Goal: Obtain resource: Download file/media

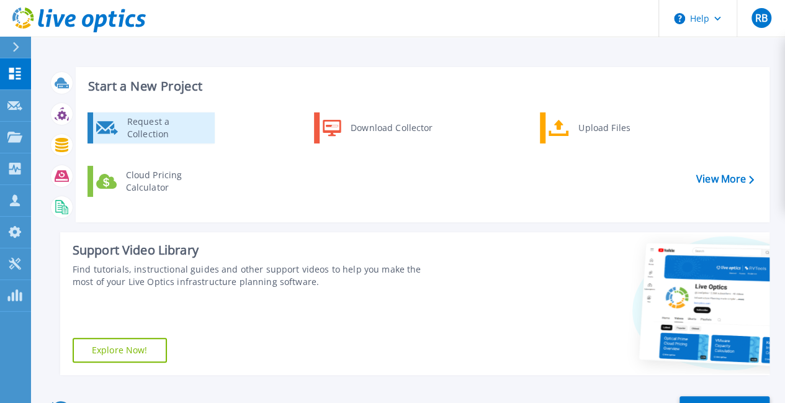
click at [185, 134] on div "Request a Collection" at bounding box center [166, 127] width 91 height 25
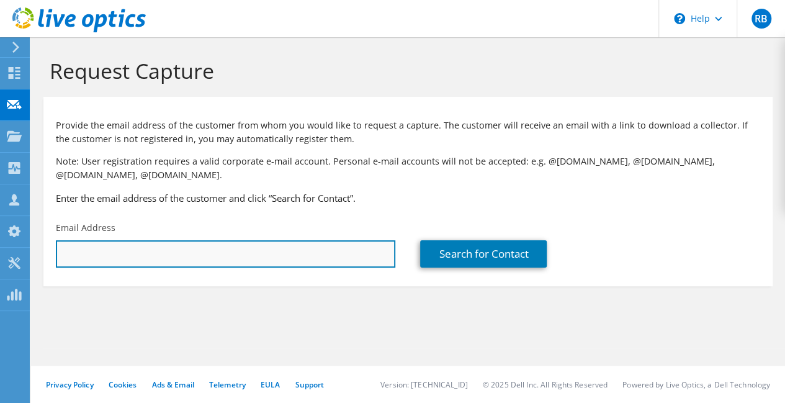
click at [167, 265] on input "text" at bounding box center [225, 253] width 339 height 27
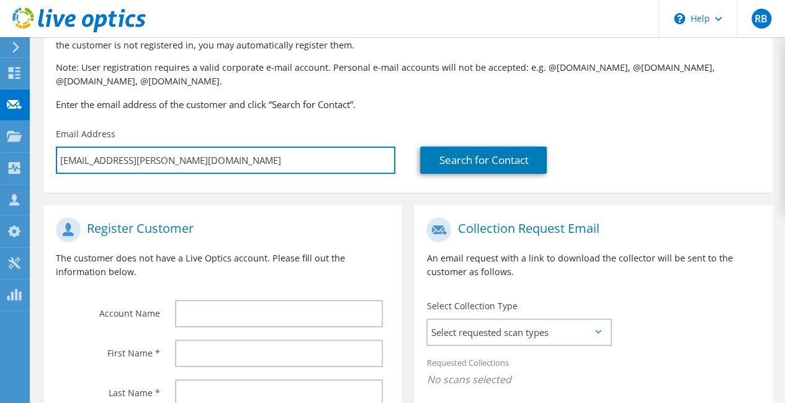
scroll to position [248, 0]
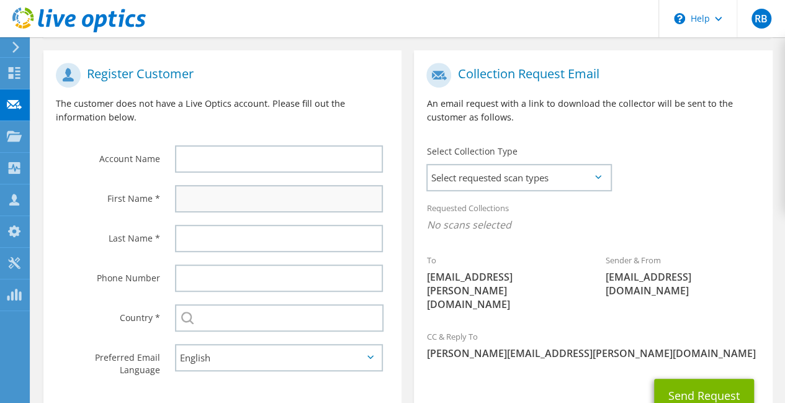
type input "ben.moore@krome.co.uk"
click at [252, 198] on input "text" at bounding box center [279, 198] width 208 height 27
type input "Ben"
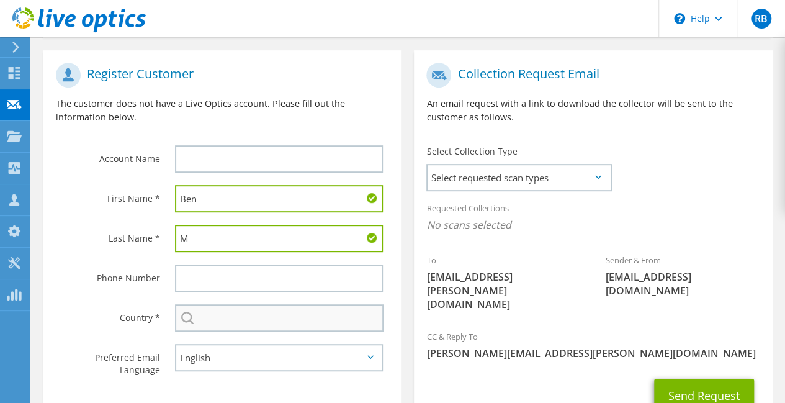
type input "M"
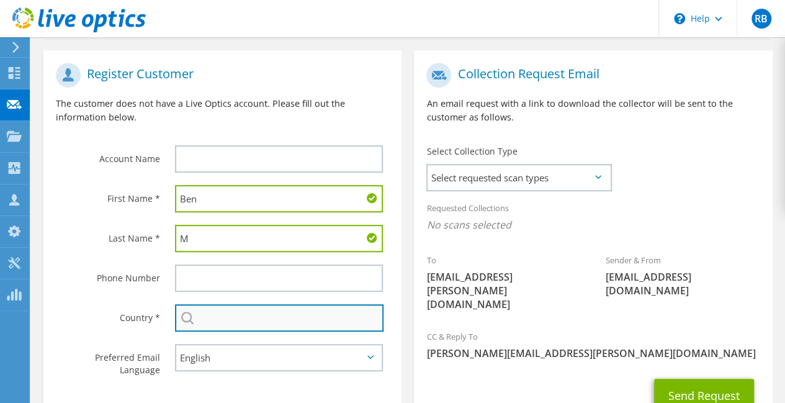
click at [226, 313] on input "text" at bounding box center [279, 317] width 208 height 27
type input "u"
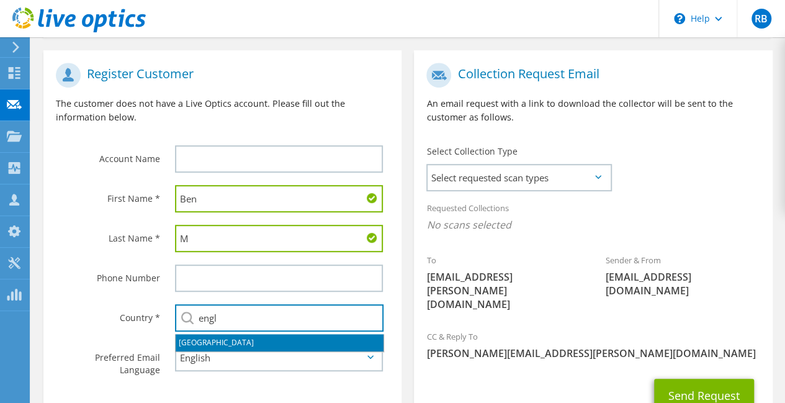
click at [221, 339] on li "[GEOGRAPHIC_DATA]" at bounding box center [280, 342] width 208 height 17
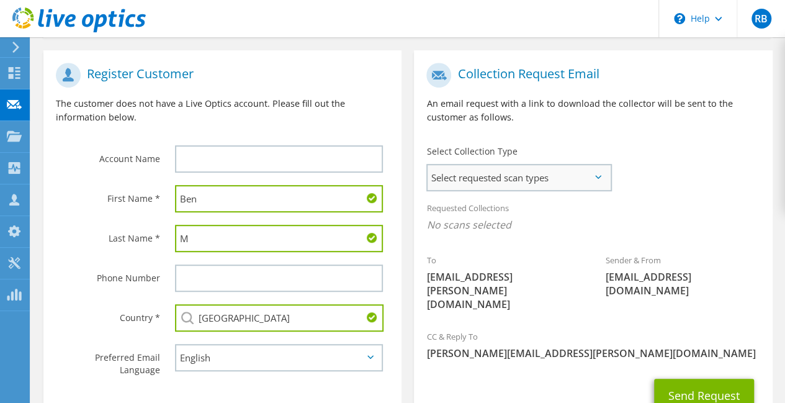
type input "United Kingdom"
click at [573, 176] on span "Select requested scan types" at bounding box center [518, 177] width 182 height 25
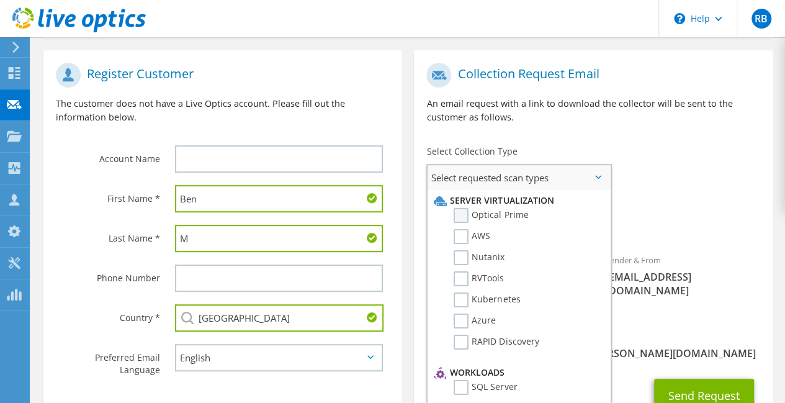
click at [463, 217] on label "Optical Prime" at bounding box center [490, 215] width 74 height 15
click at [0, 0] on input "Optical Prime" at bounding box center [0, 0] width 0 height 0
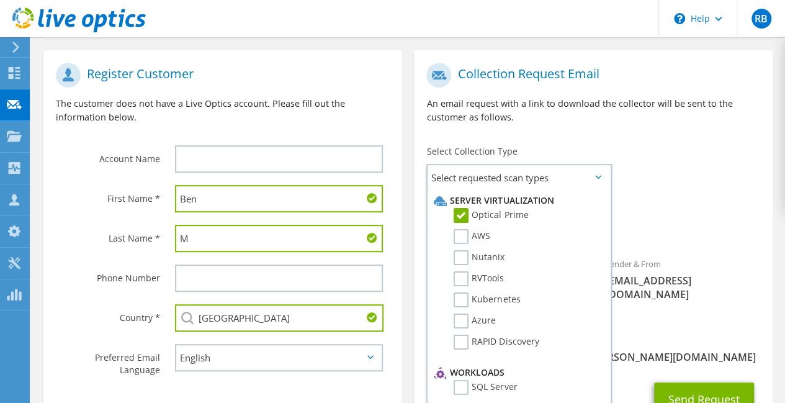
click at [707, 258] on div "Sender & From liveoptics@liveoptics.com" at bounding box center [682, 279] width 179 height 56
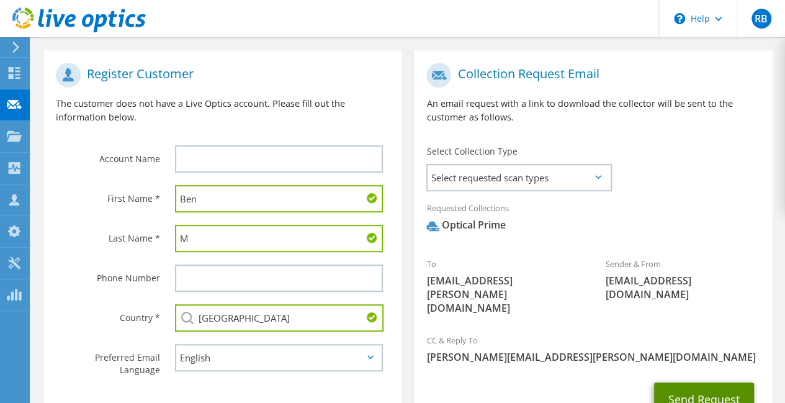
click at [712, 382] on button "Send Request" at bounding box center [704, 398] width 100 height 33
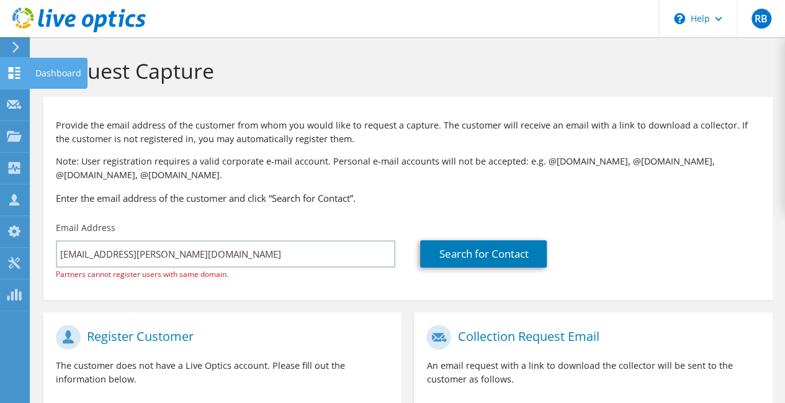
click at [10, 72] on icon at bounding box center [14, 73] width 15 height 12
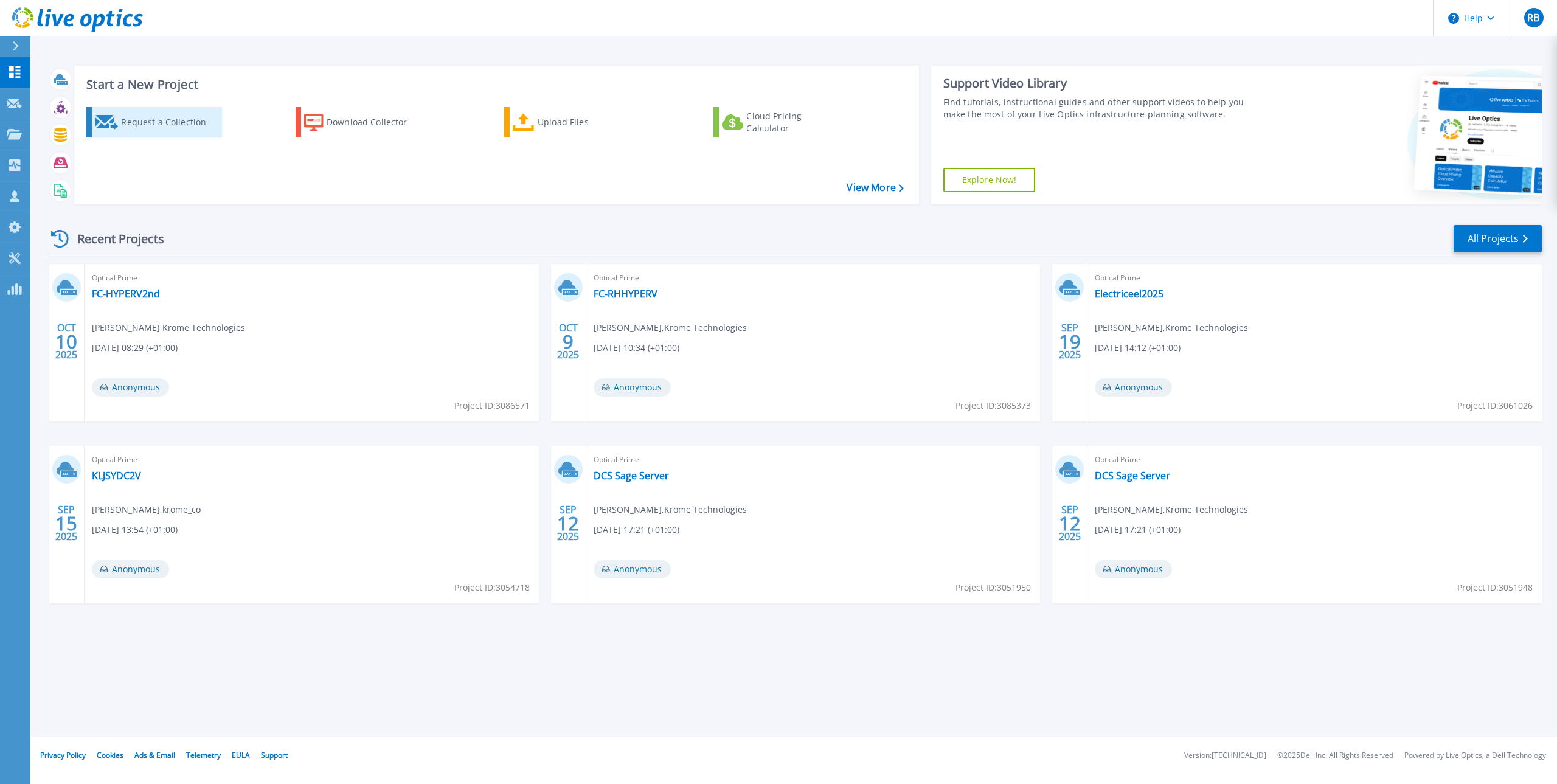
click at [145, 123] on div "Request a Collection" at bounding box center [169, 122] width 97 height 24
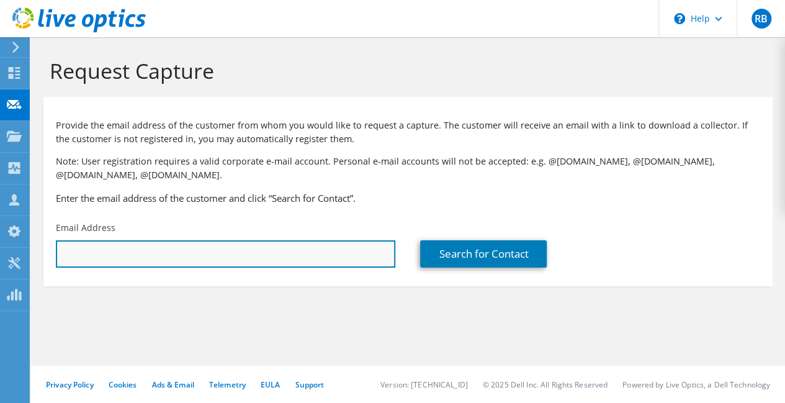
click at [257, 246] on input "text" at bounding box center [225, 253] width 339 height 27
paste input "admin_krome@hfmcwealth.com"
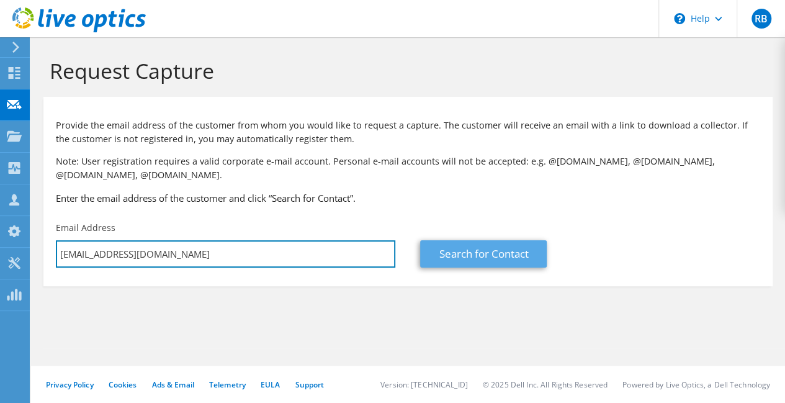
type input "admin_krome@hfmcwealth.com"
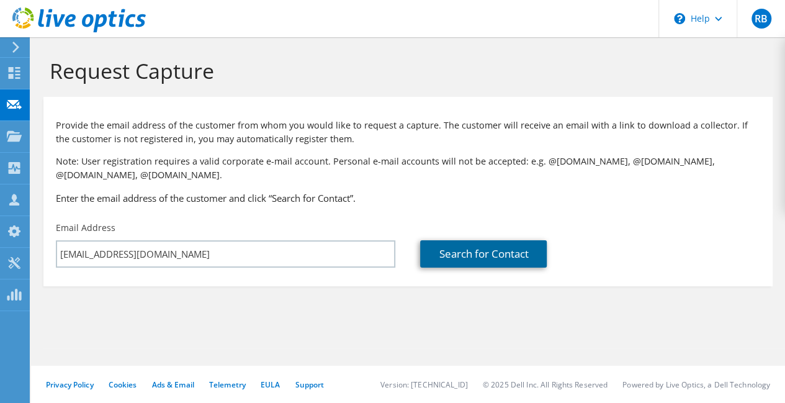
click at [464, 254] on link "Search for Contact" at bounding box center [483, 253] width 127 height 27
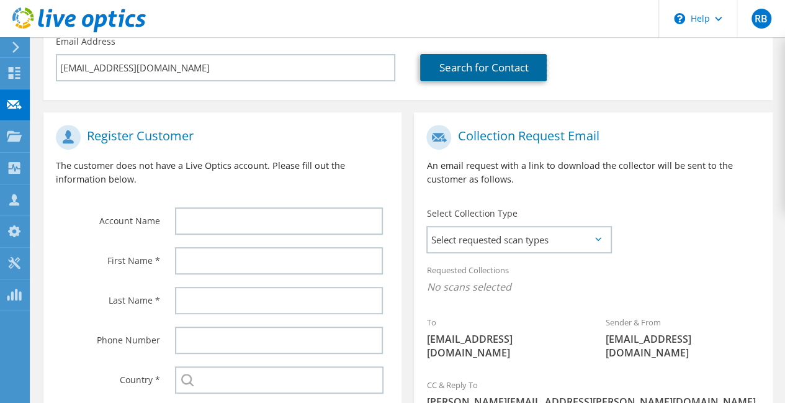
scroll to position [248, 0]
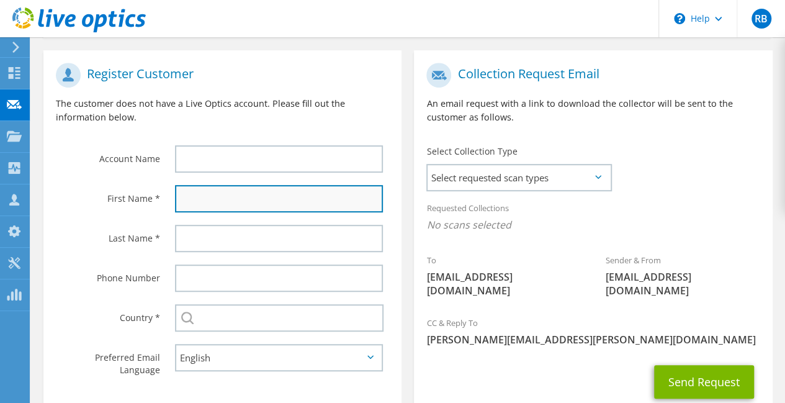
click at [215, 197] on input "text" at bounding box center [279, 198] width 208 height 27
type input "Admin"
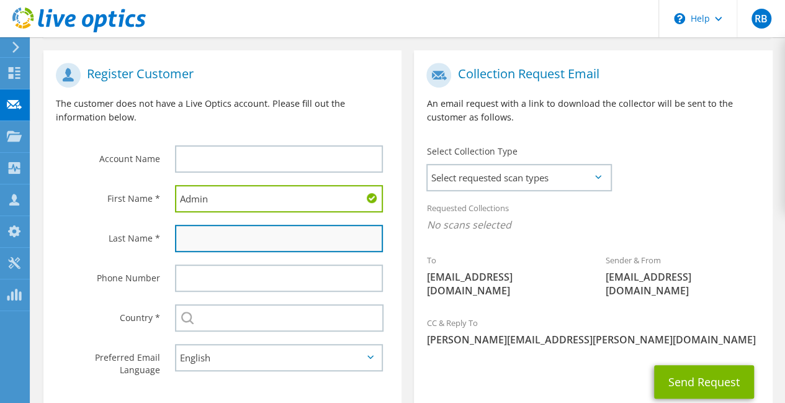
click at [206, 238] on input "text" at bounding box center [279, 238] width 208 height 27
type input "Krome"
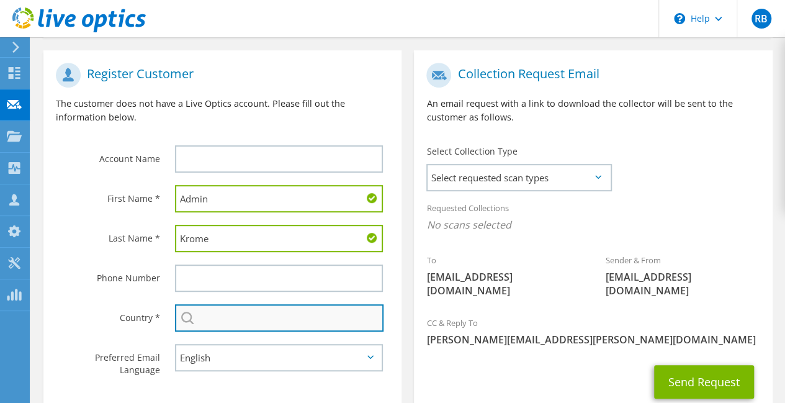
click at [225, 321] on input "text" at bounding box center [279, 317] width 208 height 27
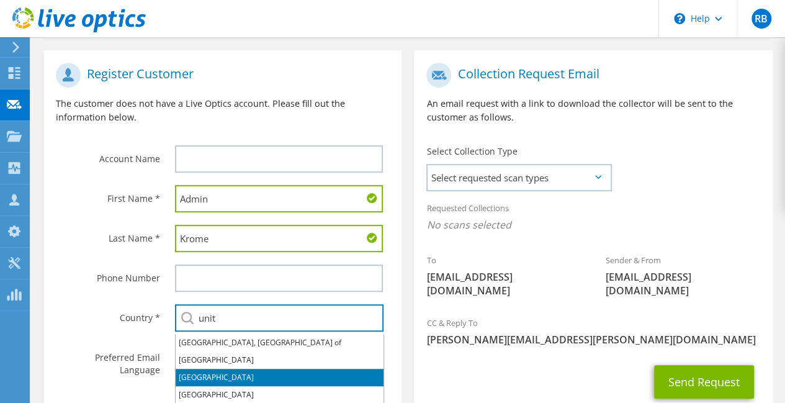
click at [232, 379] on li "United Kingdom" at bounding box center [280, 376] width 208 height 17
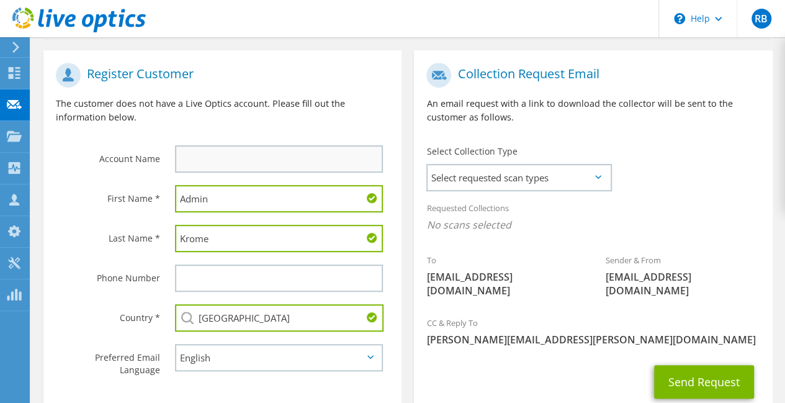
type input "United Kingdom"
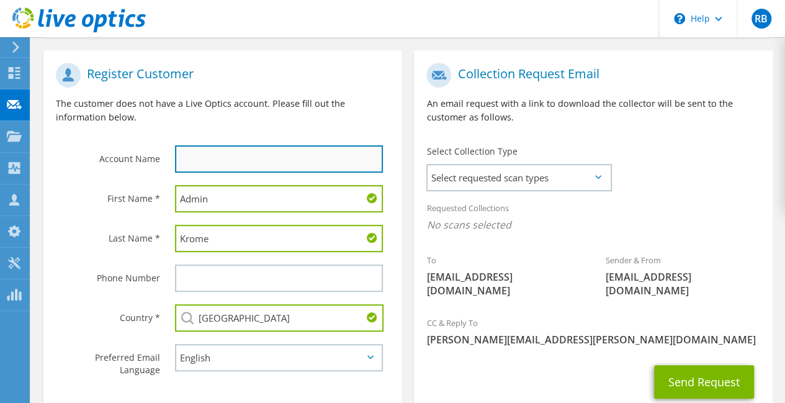
click at [251, 159] on input "text" at bounding box center [279, 158] width 208 height 27
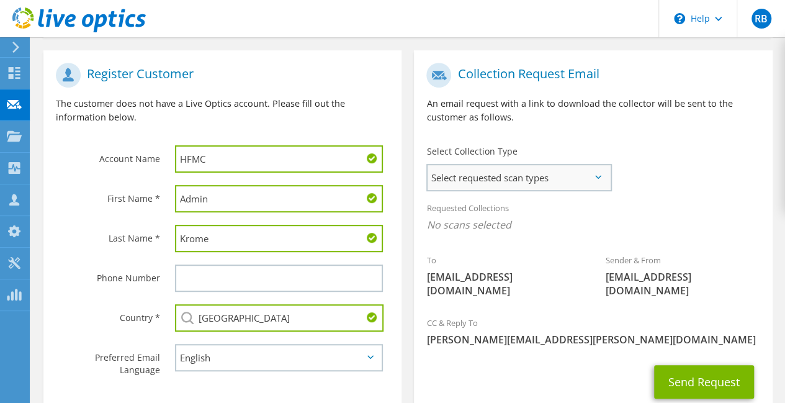
type input "HFMC"
click at [553, 176] on span "Select requested scan types" at bounding box center [518, 177] width 182 height 25
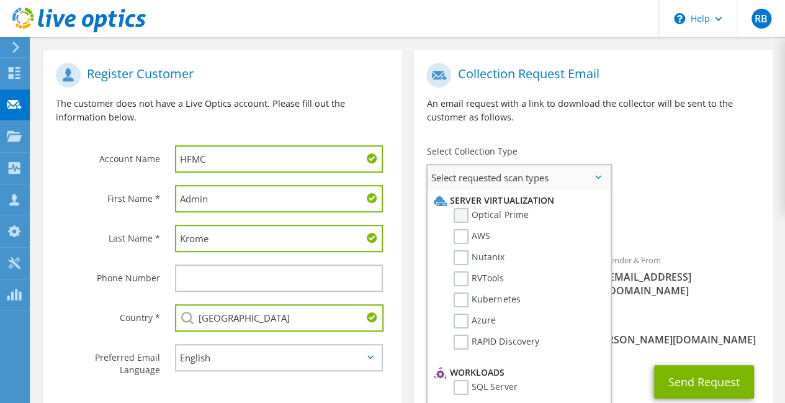
click at [489, 215] on label "Optical Prime" at bounding box center [490, 215] width 74 height 15
click at [0, 0] on input "Optical Prime" at bounding box center [0, 0] width 0 height 0
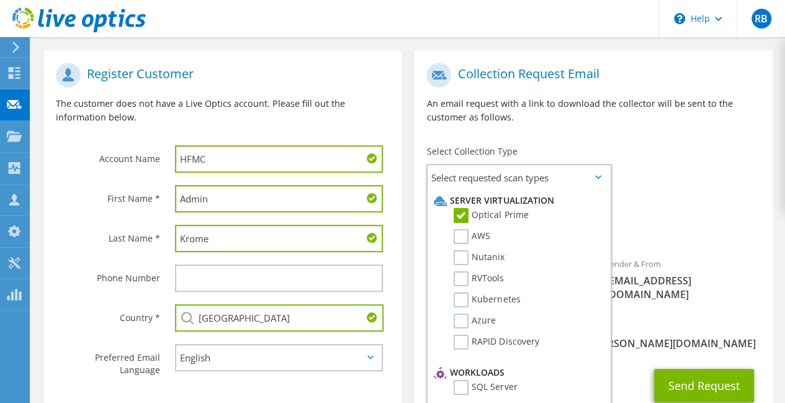
click at [612, 184] on div "Select Collection Type Select requested scan types Server Virtualization Optica…" at bounding box center [518, 167] width 209 height 56
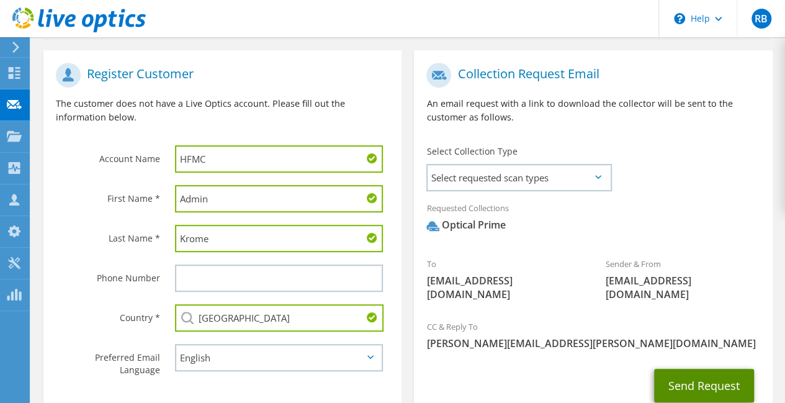
click at [697, 388] on button "Send Request" at bounding box center [704, 384] width 100 height 33
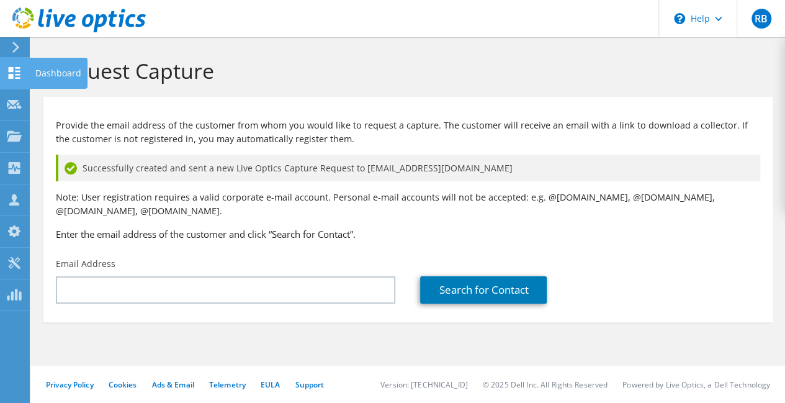
click at [11, 75] on use at bounding box center [15, 73] width 12 height 12
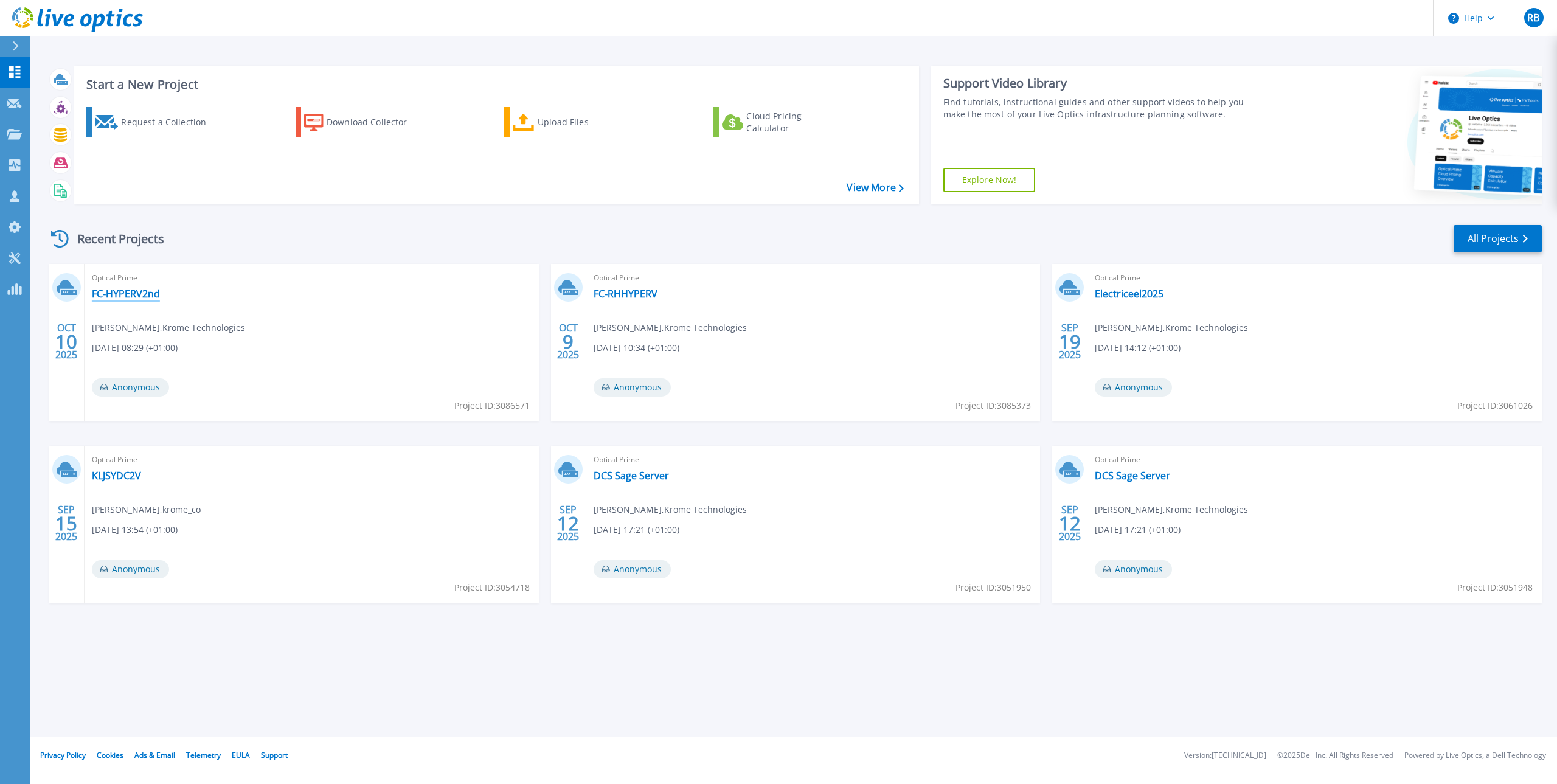
click at [150, 292] on link "FC-HYPERV2nd" at bounding box center [126, 293] width 68 height 12
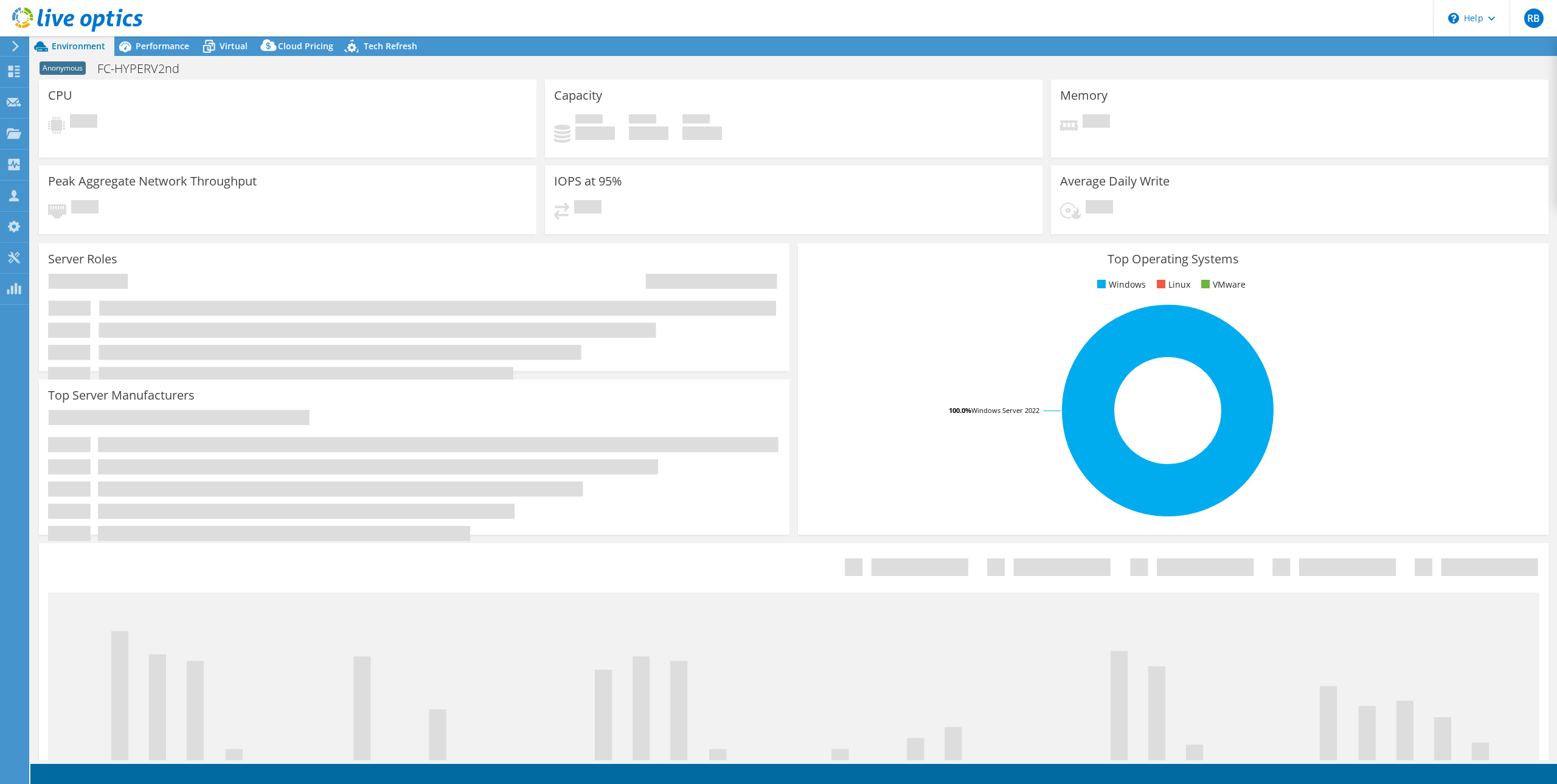
select select "USD"
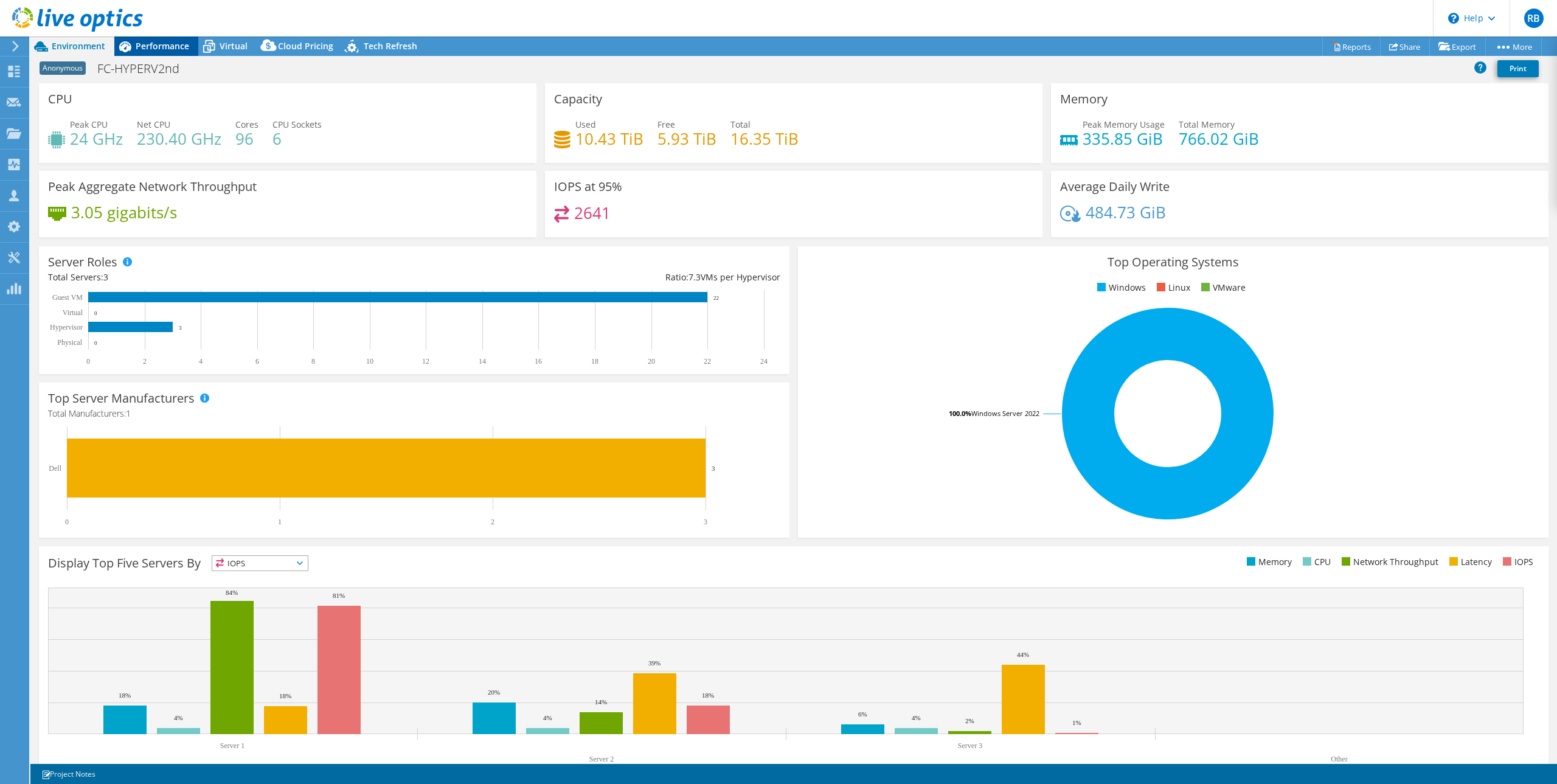
click at [173, 48] on span "Performance" at bounding box center [162, 46] width 54 height 12
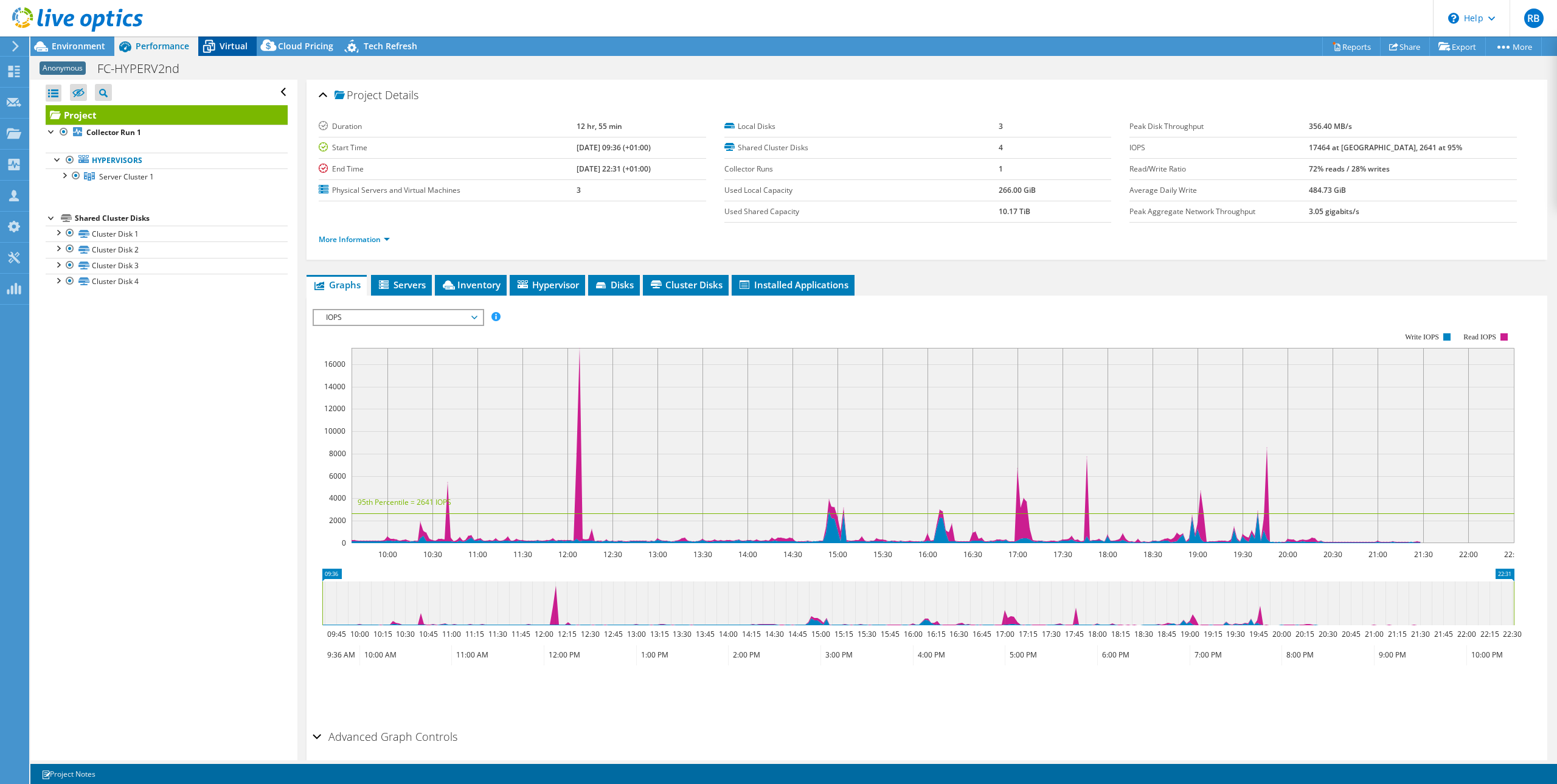
click at [226, 47] on span "Virtual" at bounding box center [233, 46] width 28 height 12
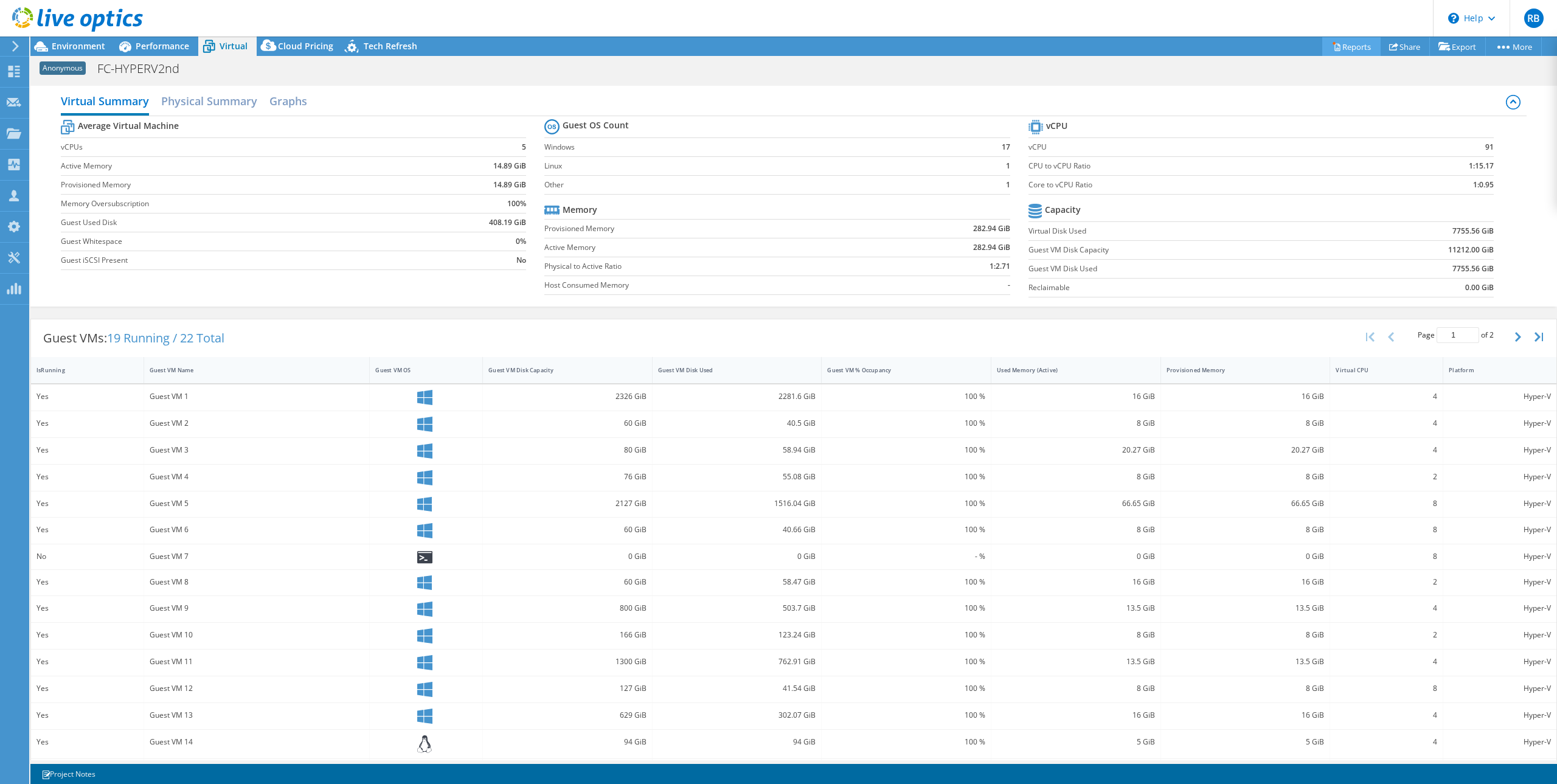
click at [1341, 48] on link "Reports" at bounding box center [1352, 46] width 59 height 19
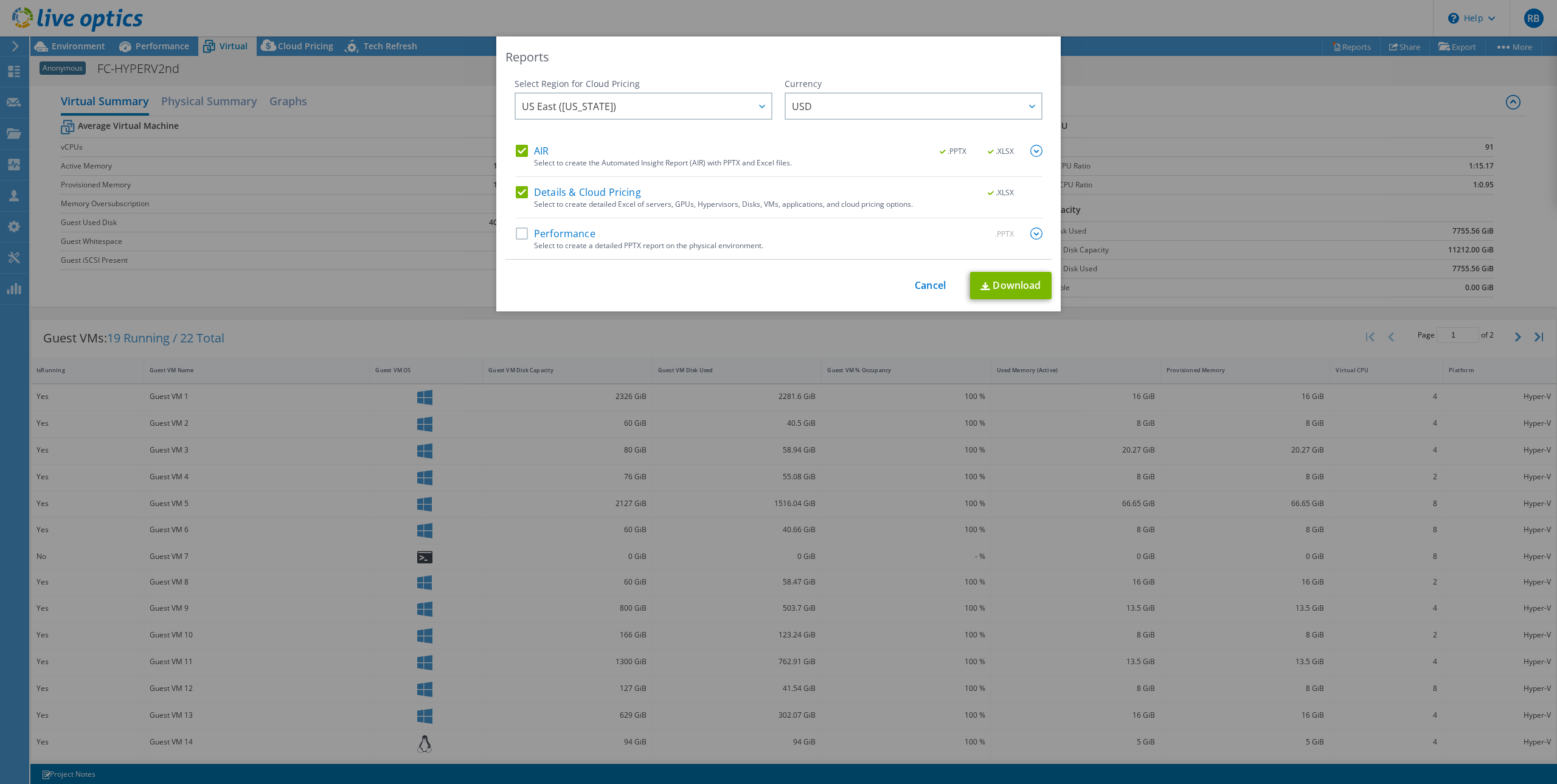
click at [520, 152] on label "AIR" at bounding box center [531, 151] width 32 height 12
click at [0, 0] on input "AIR" at bounding box center [0, 0] width 0 height 0
click at [1007, 288] on link "Download" at bounding box center [1010, 285] width 81 height 27
click at [1197, 228] on div "Reports Select Region for Cloud Pricing Asia Pacific (Hong Kong) Asia Pacific (…" at bounding box center [778, 391] width 1557 height 710
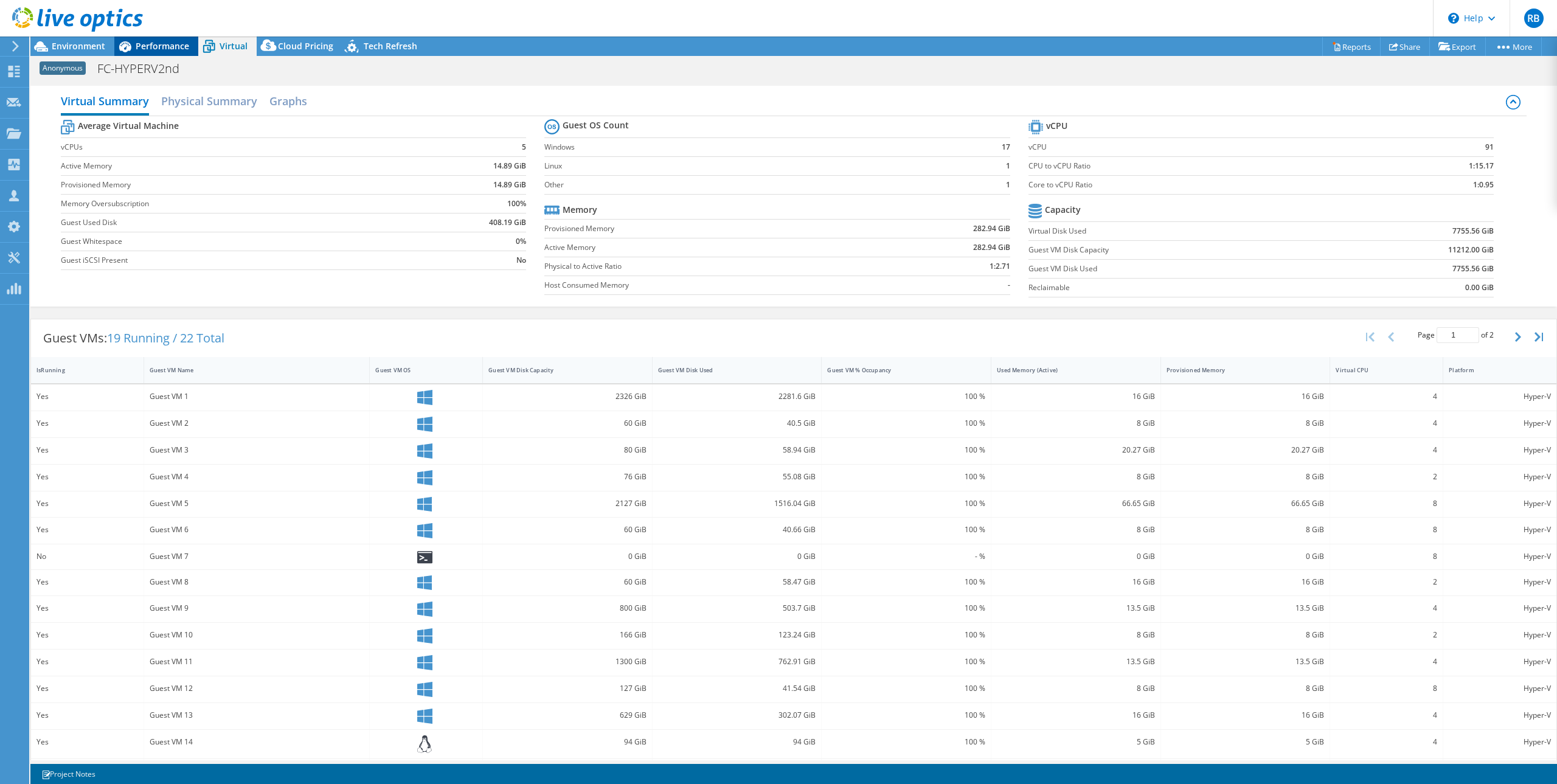
click at [183, 49] on span "Performance" at bounding box center [162, 46] width 54 height 12
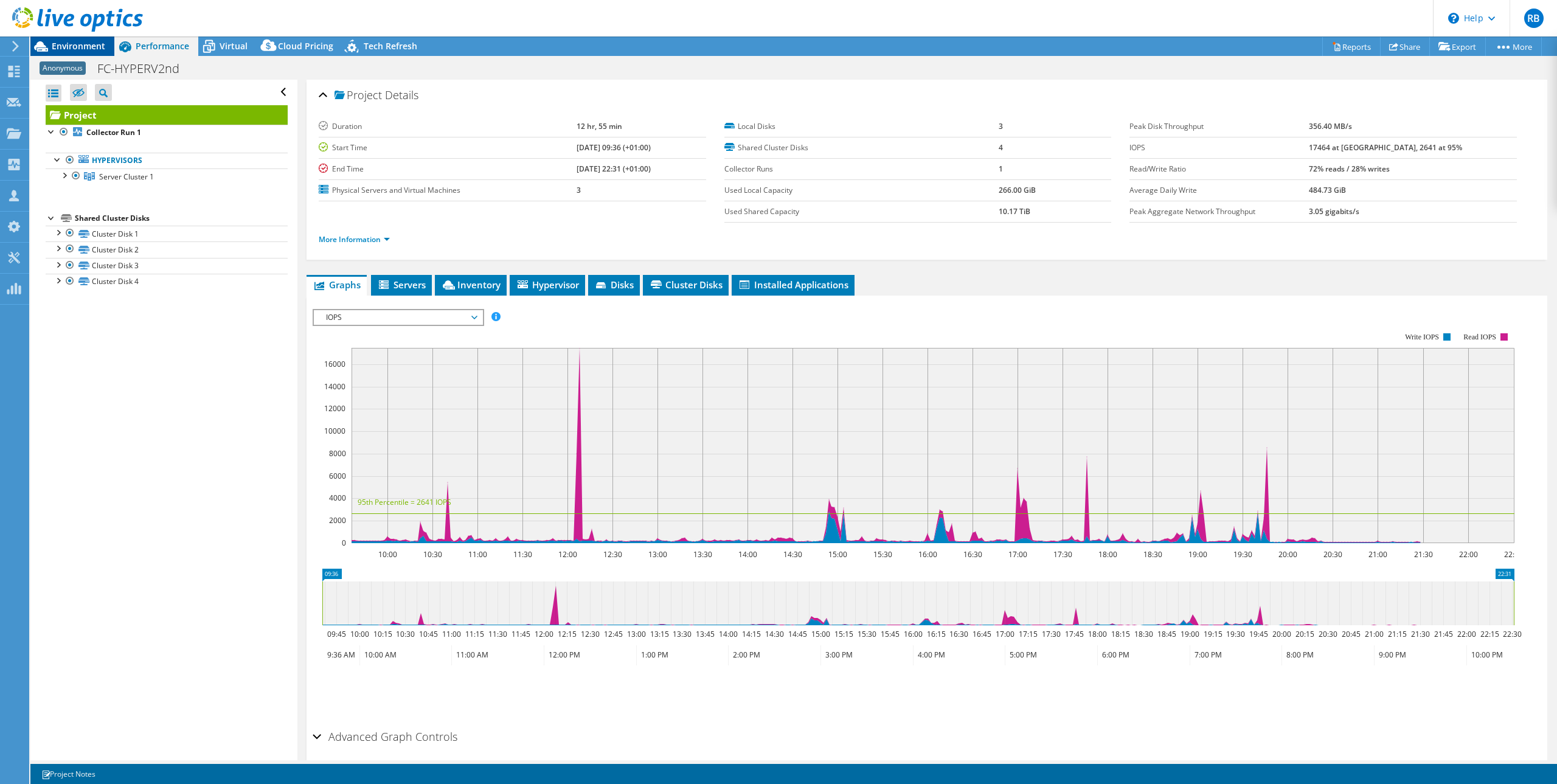
click at [89, 44] on span "Environment" at bounding box center [78, 46] width 54 height 12
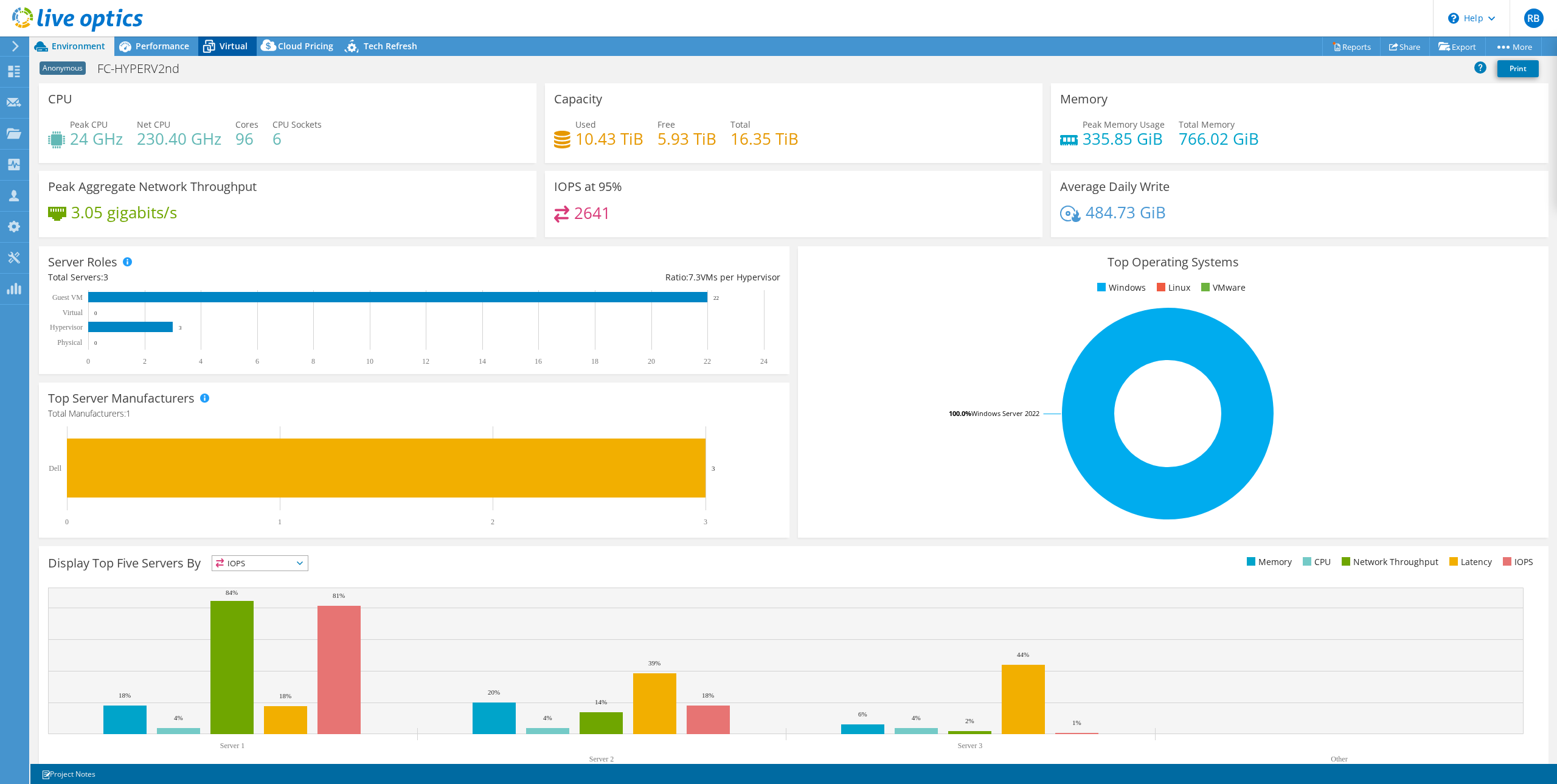
click at [231, 52] on span "Virtual" at bounding box center [233, 46] width 28 height 12
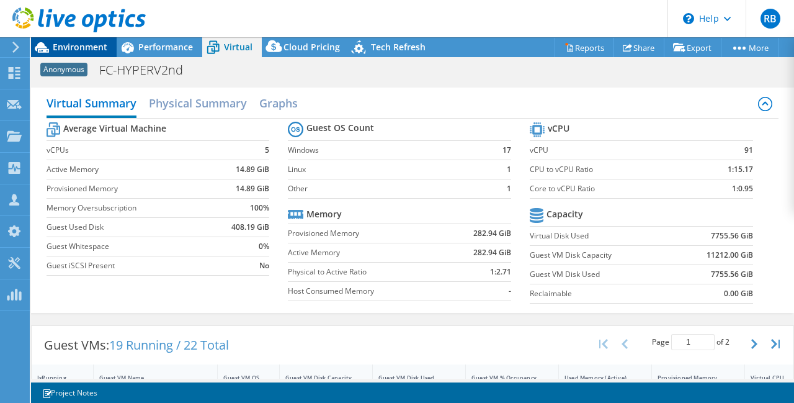
click at [86, 50] on span "Environment" at bounding box center [80, 47] width 55 height 12
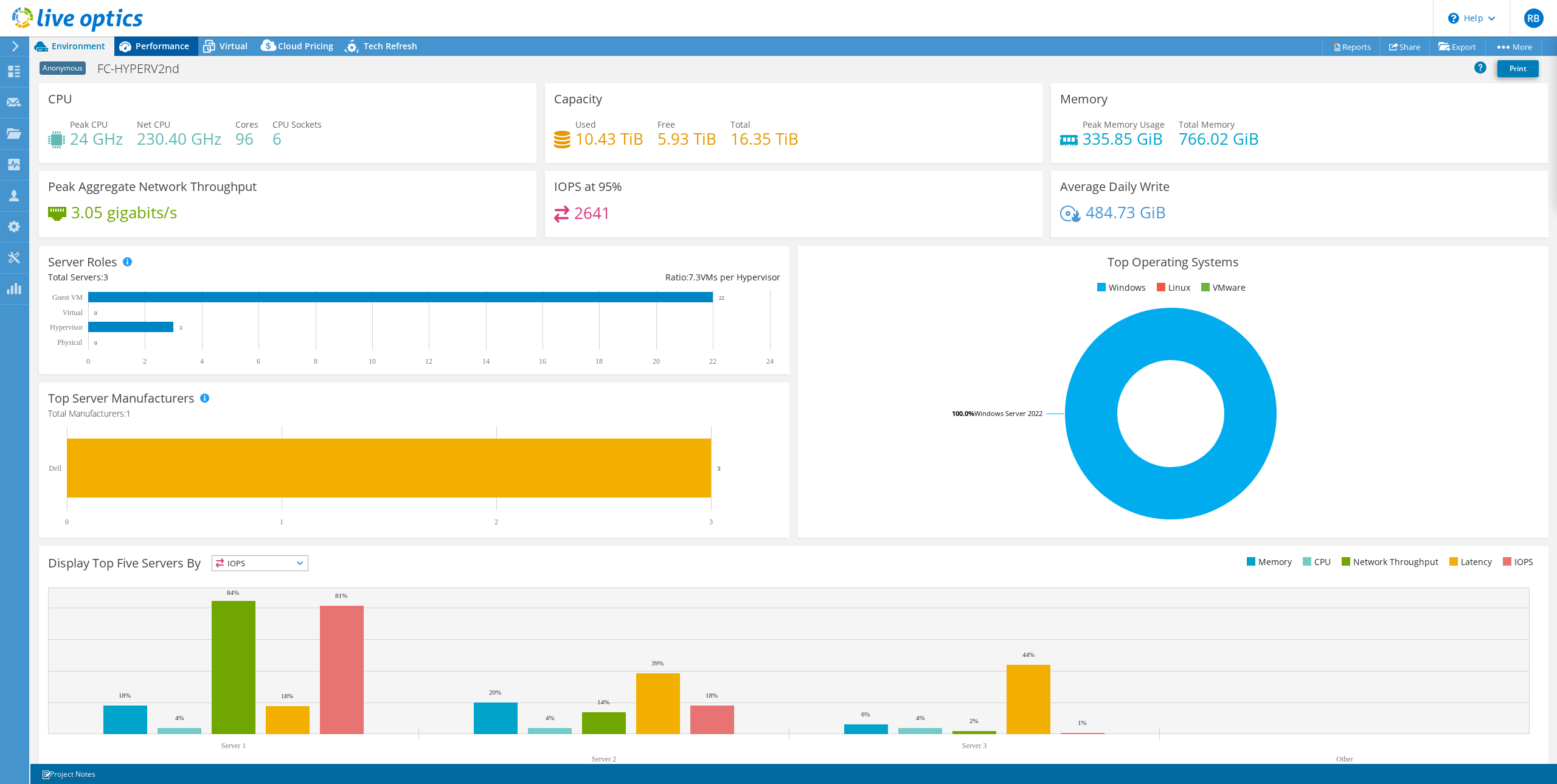
click at [173, 44] on span "Performance" at bounding box center [162, 46] width 54 height 12
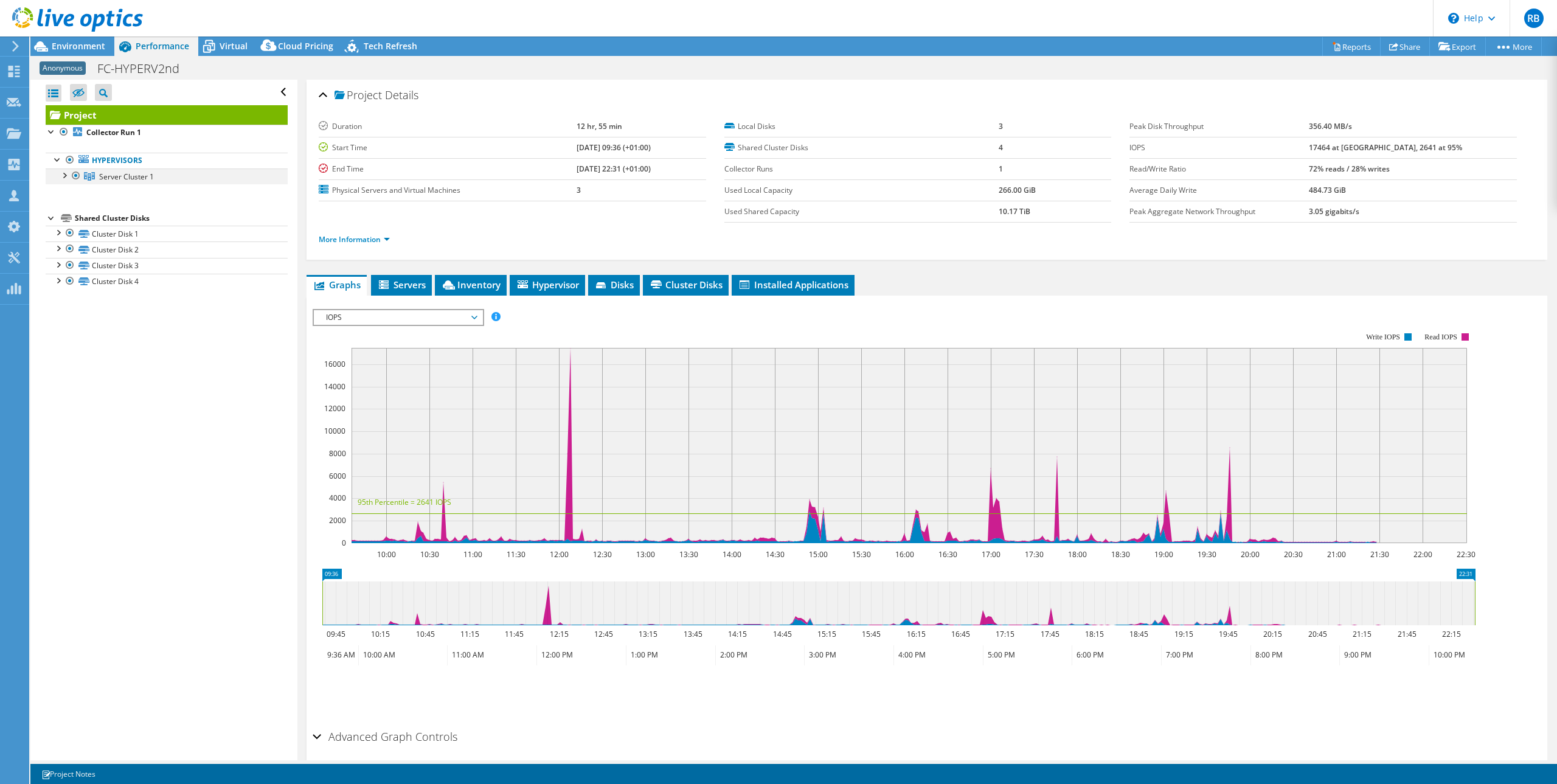
click at [65, 174] on div at bounding box center [64, 174] width 12 height 12
click at [123, 189] on link "Server 1" at bounding box center [167, 192] width 242 height 16
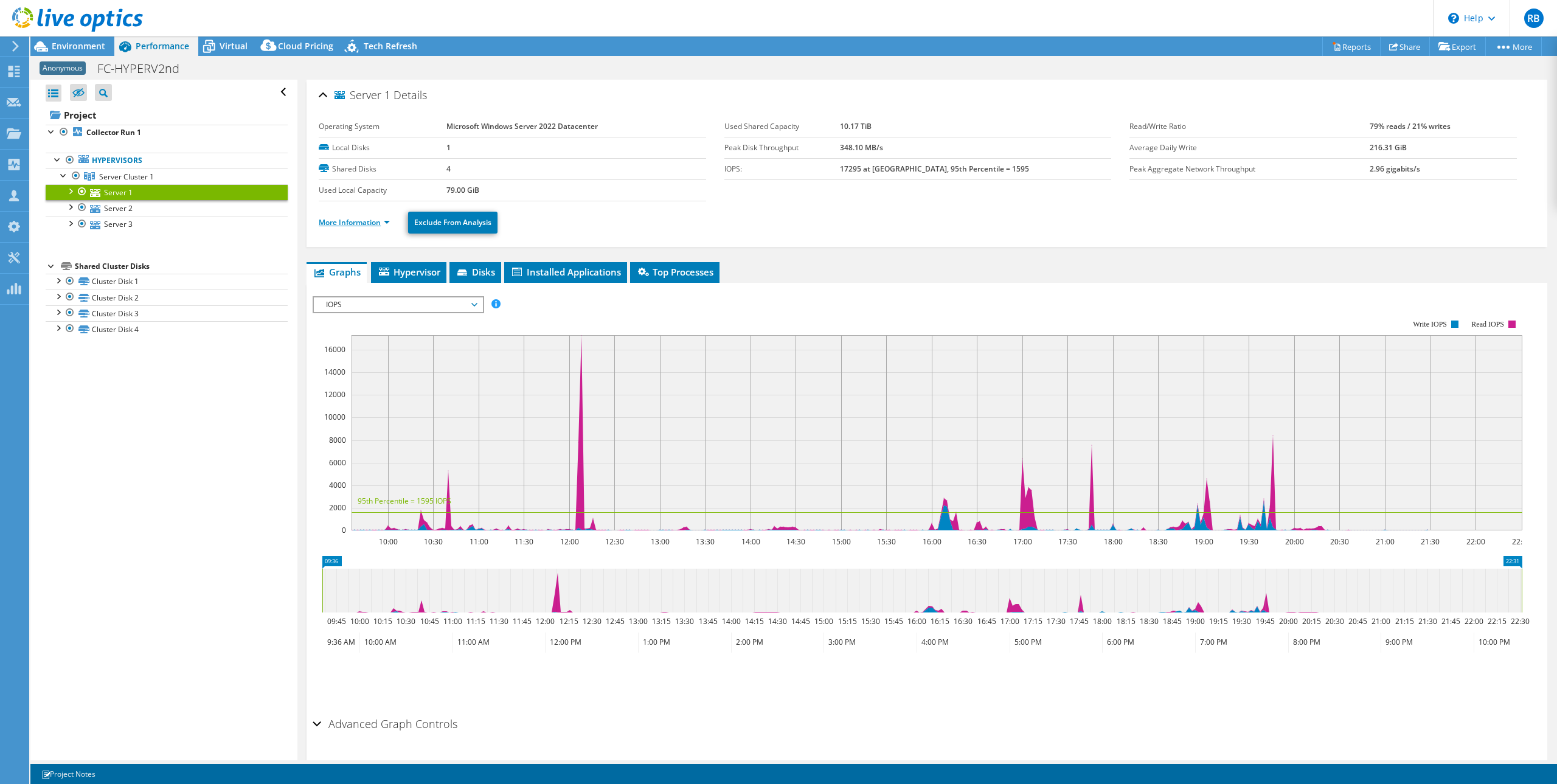
click at [361, 221] on link "More Information" at bounding box center [354, 221] width 72 height 11
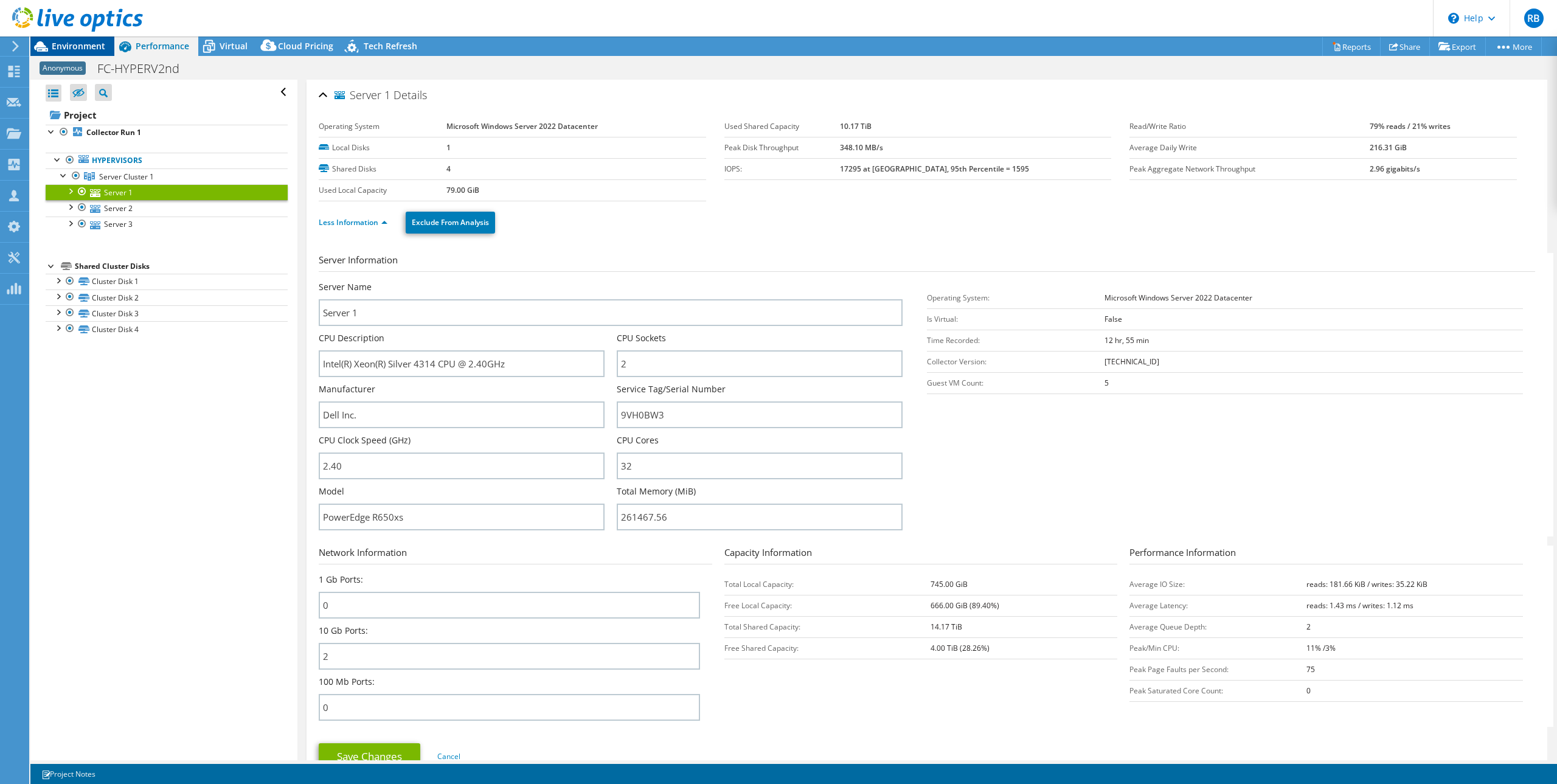
click at [91, 44] on span "Environment" at bounding box center [78, 46] width 54 height 12
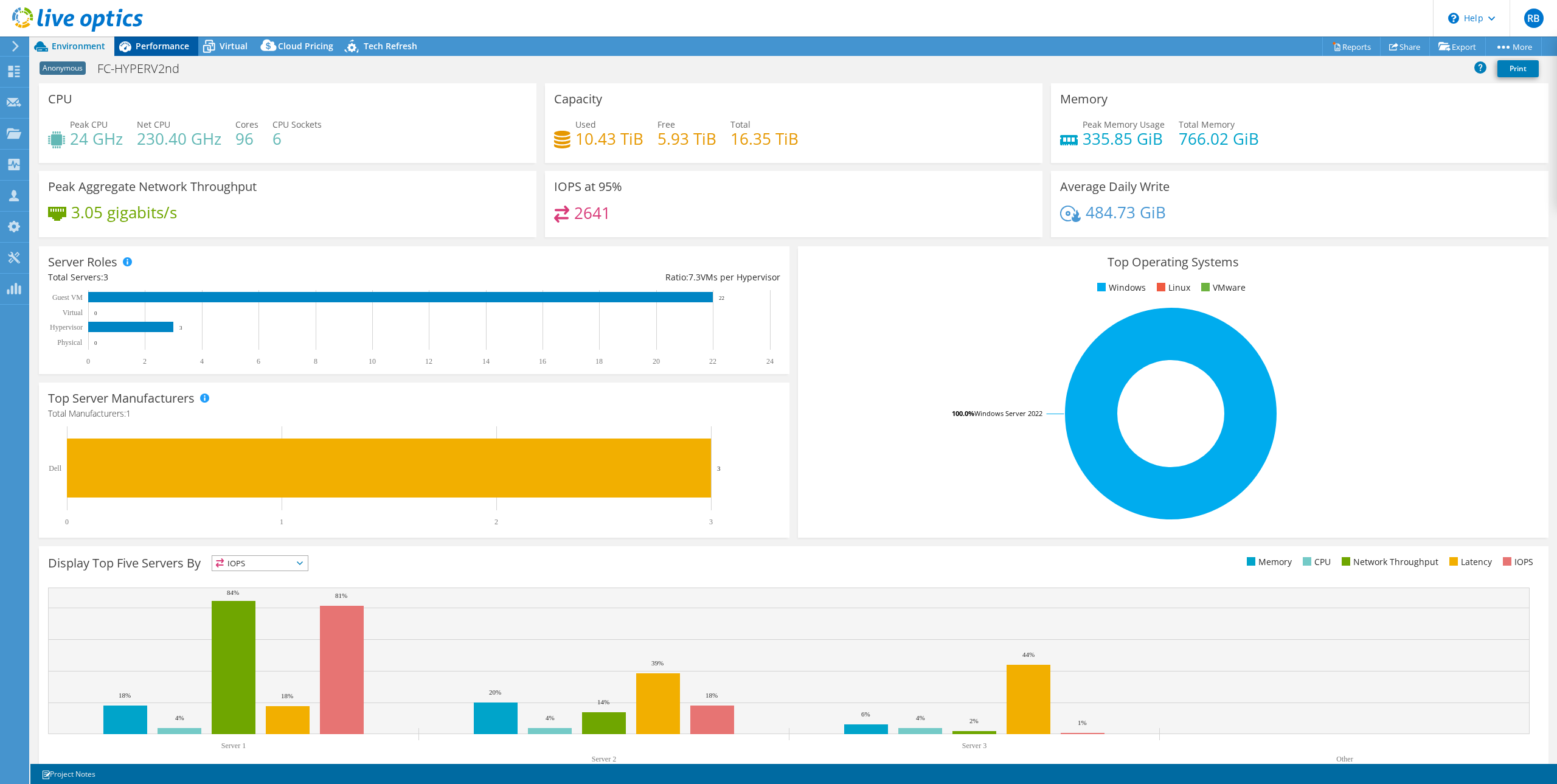
click at [174, 47] on span "Performance" at bounding box center [162, 46] width 54 height 12
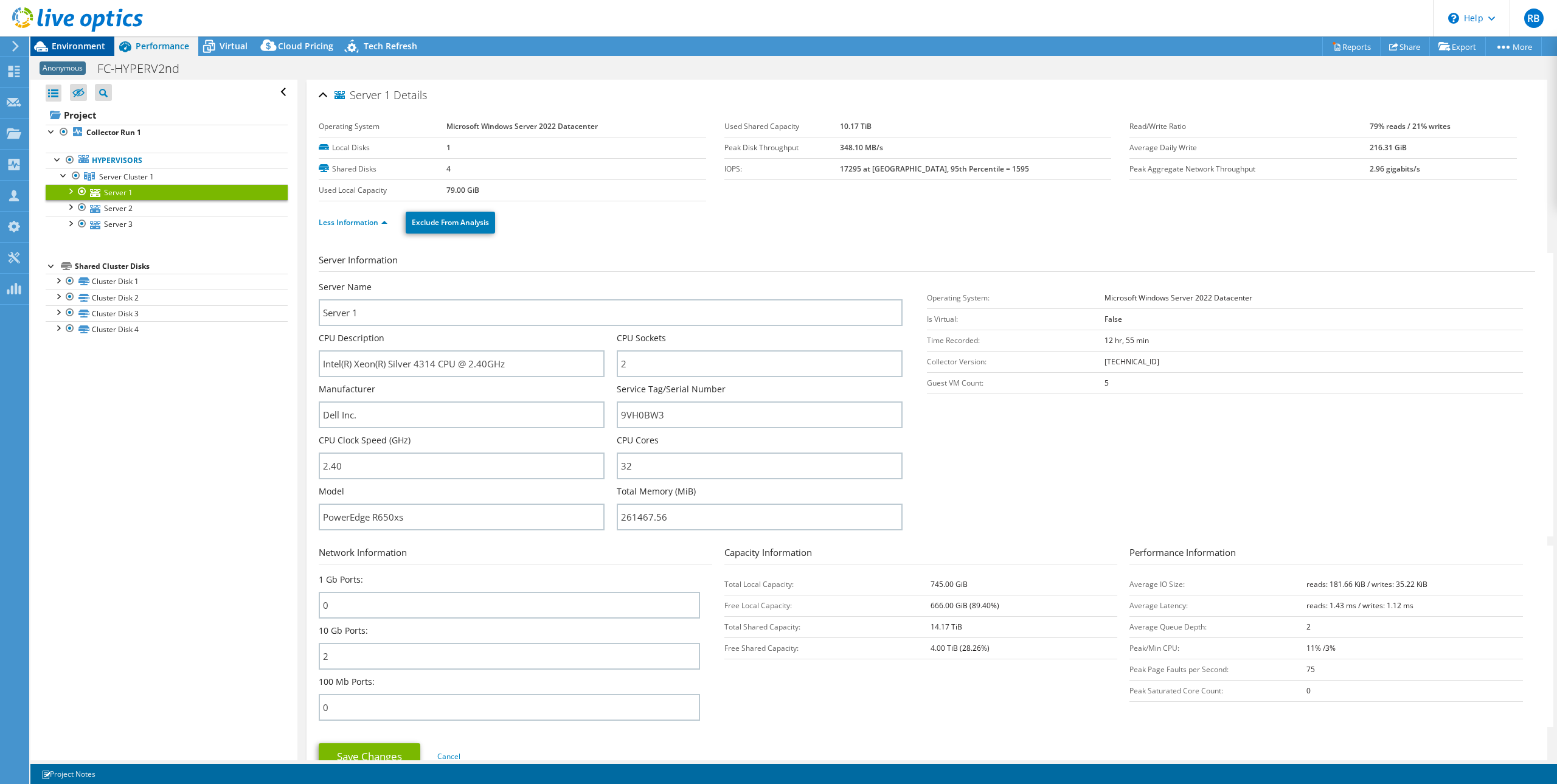
click at [76, 44] on span "Environment" at bounding box center [78, 46] width 54 height 12
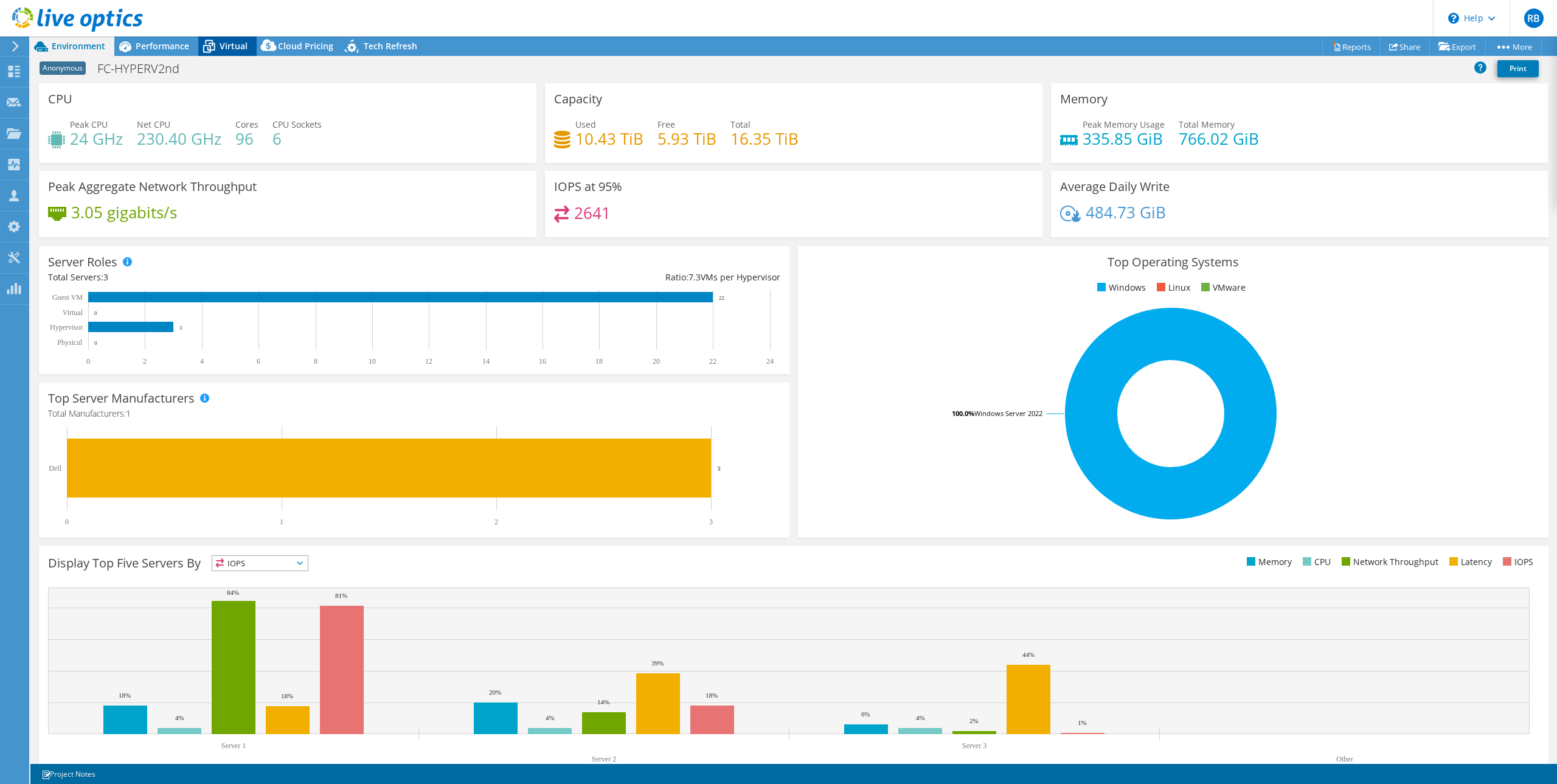
click at [232, 51] on span "Virtual" at bounding box center [233, 46] width 28 height 12
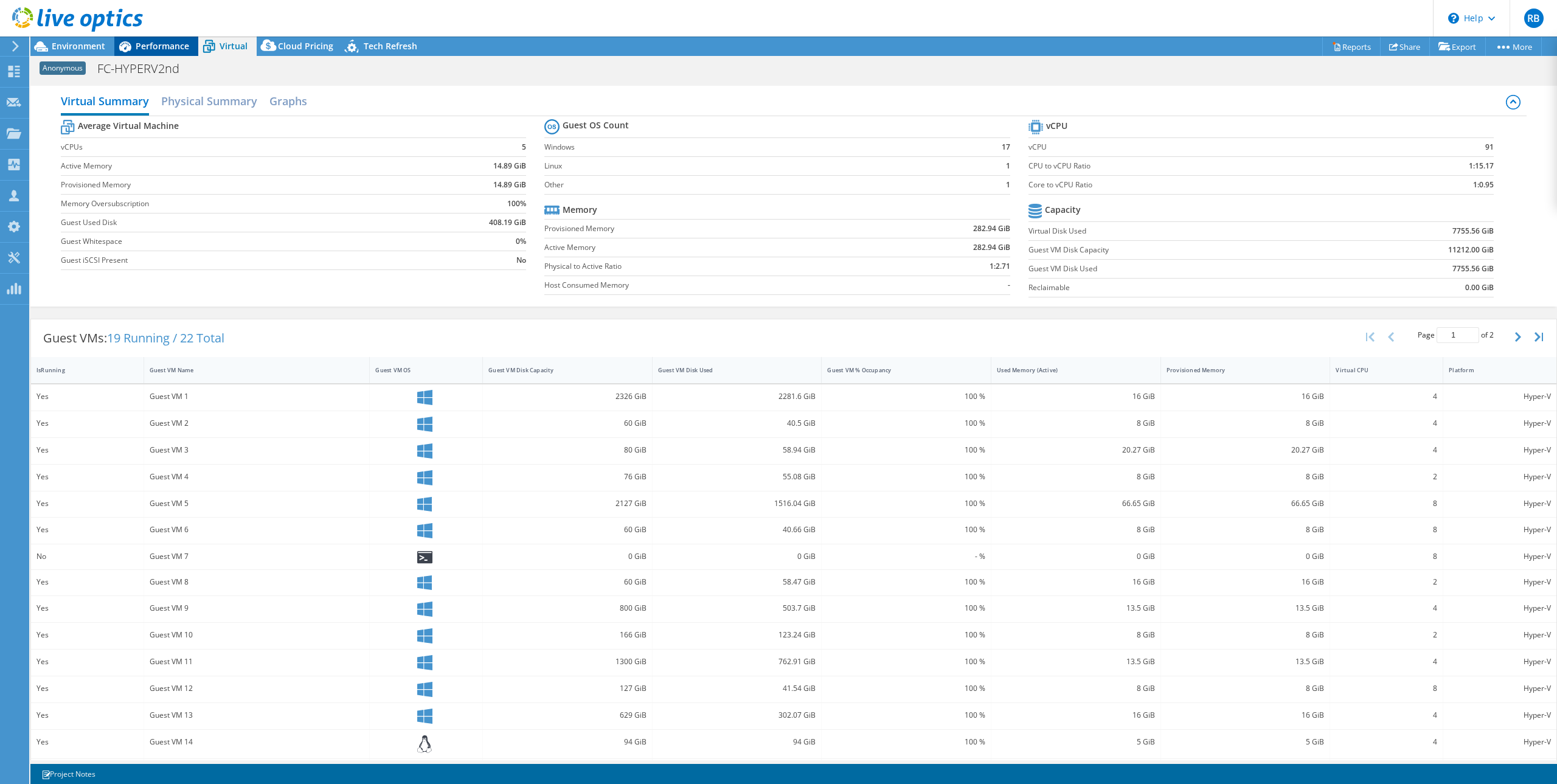
click at [155, 46] on span "Performance" at bounding box center [162, 46] width 54 height 12
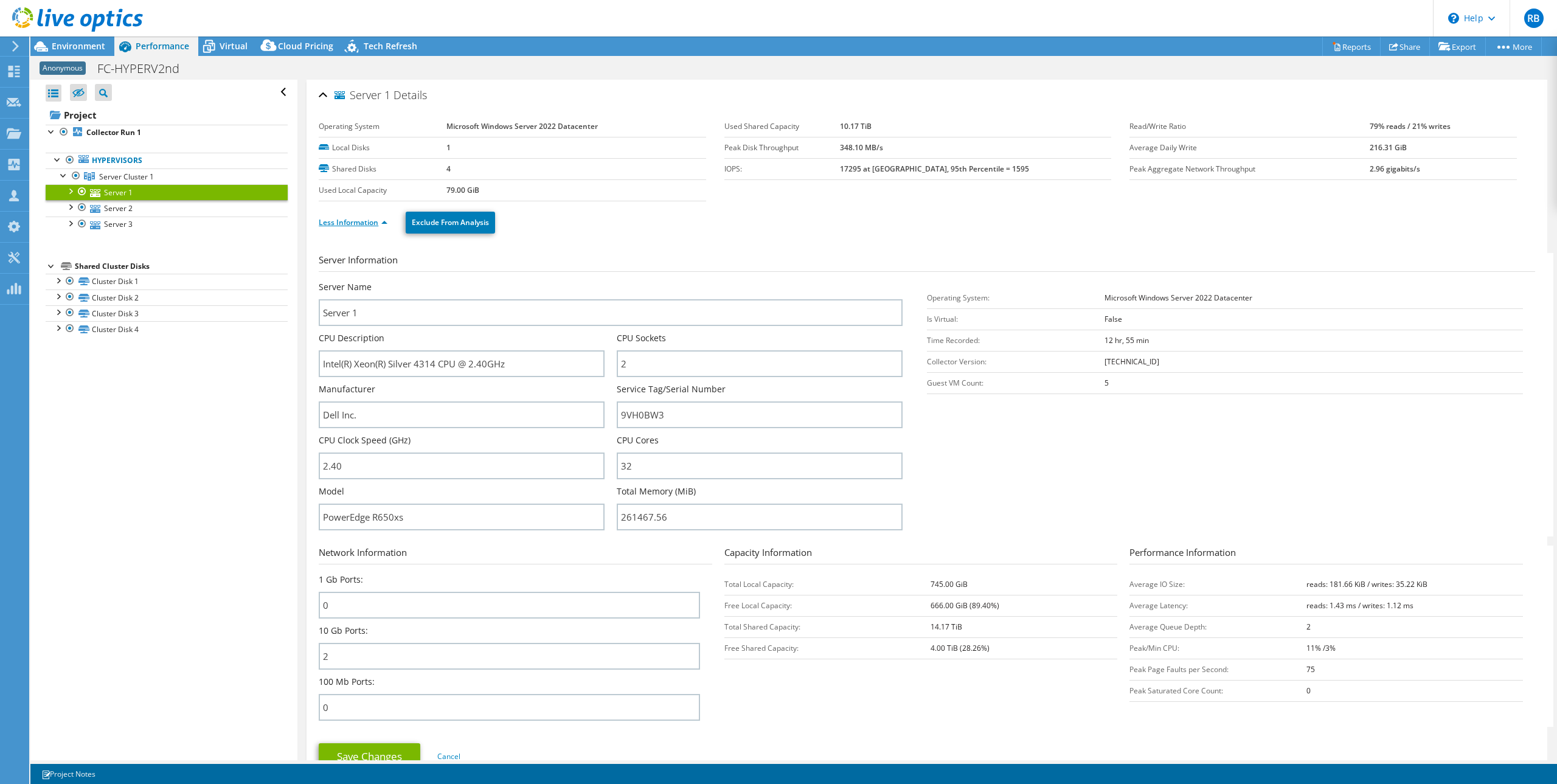
click at [366, 221] on link "Less Information" at bounding box center [353, 221] width 69 height 11
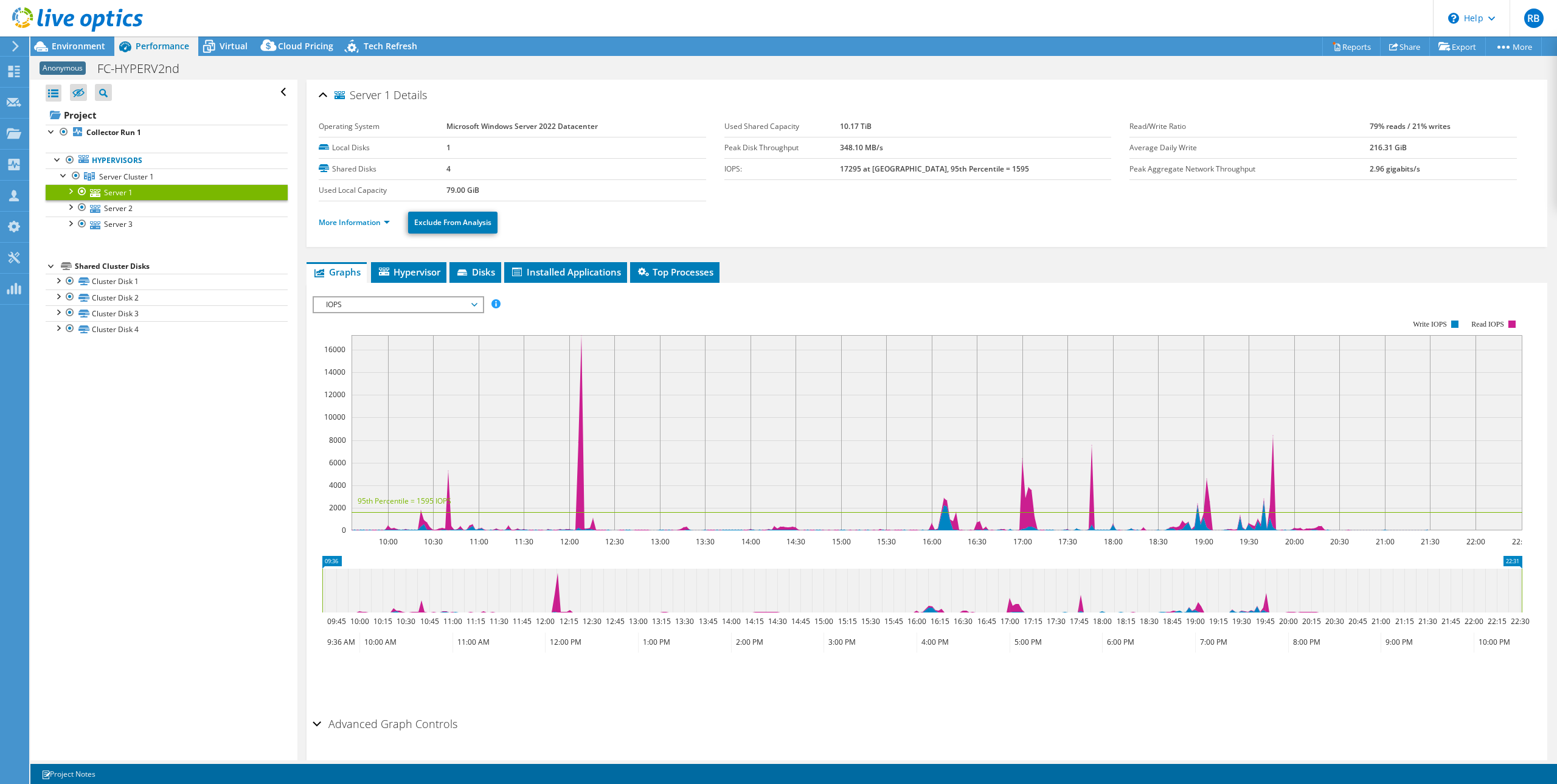
click at [383, 300] on span "IOPS" at bounding box center [397, 304] width 156 height 15
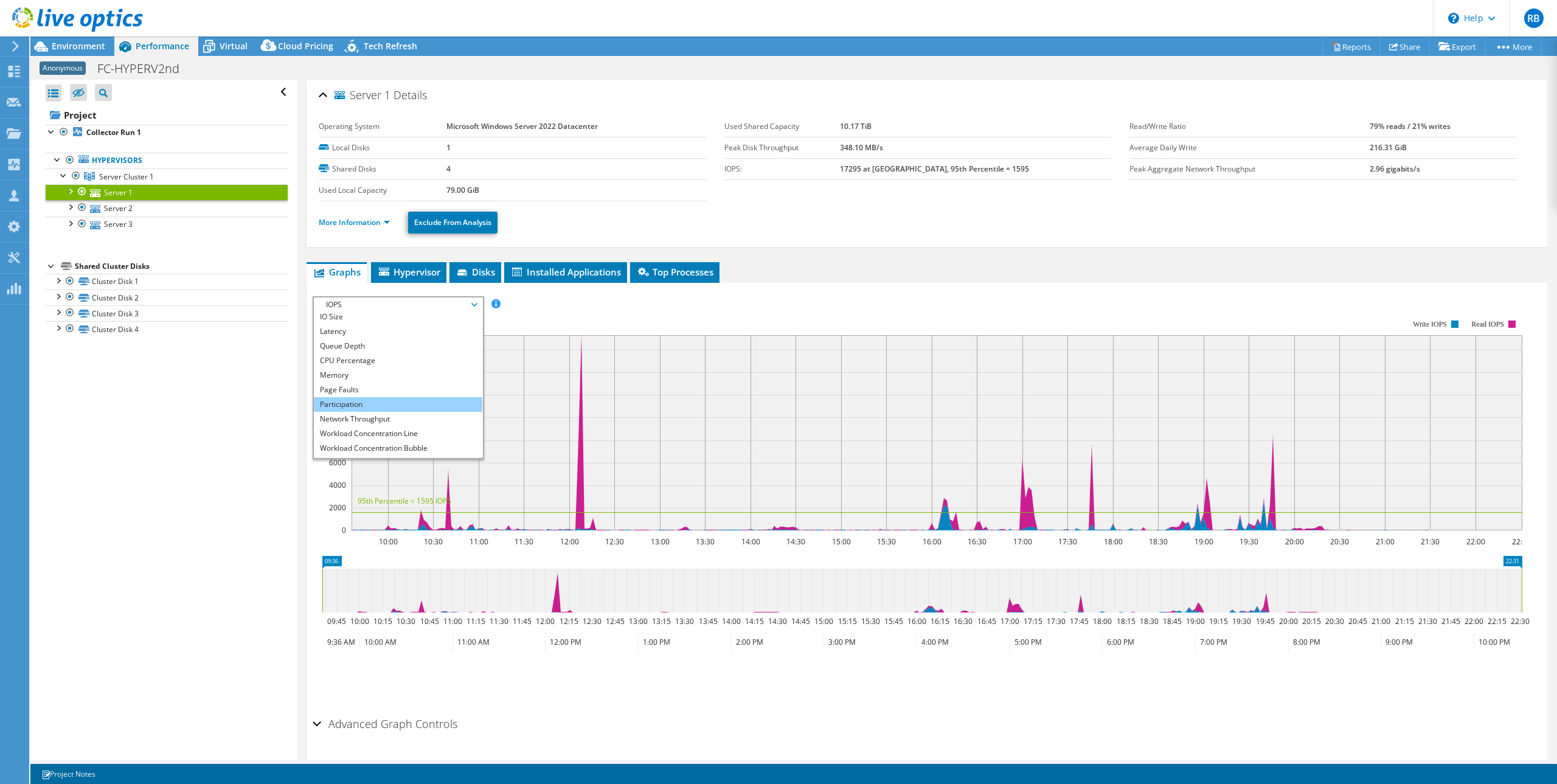
scroll to position [44, 0]
click at [348, 360] on li "Memory" at bounding box center [398, 363] width 169 height 15
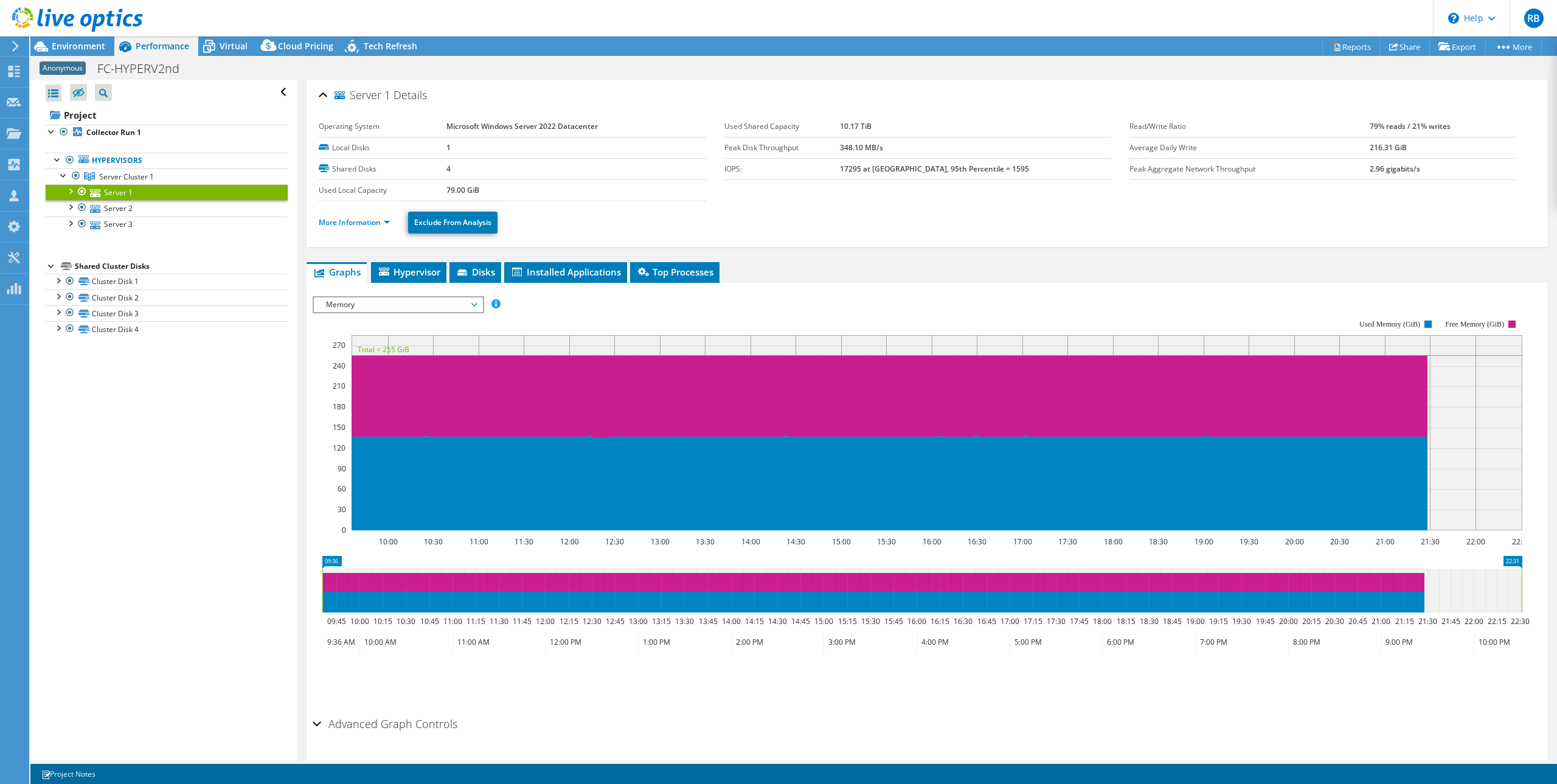
click at [377, 305] on span "Memory" at bounding box center [397, 304] width 156 height 15
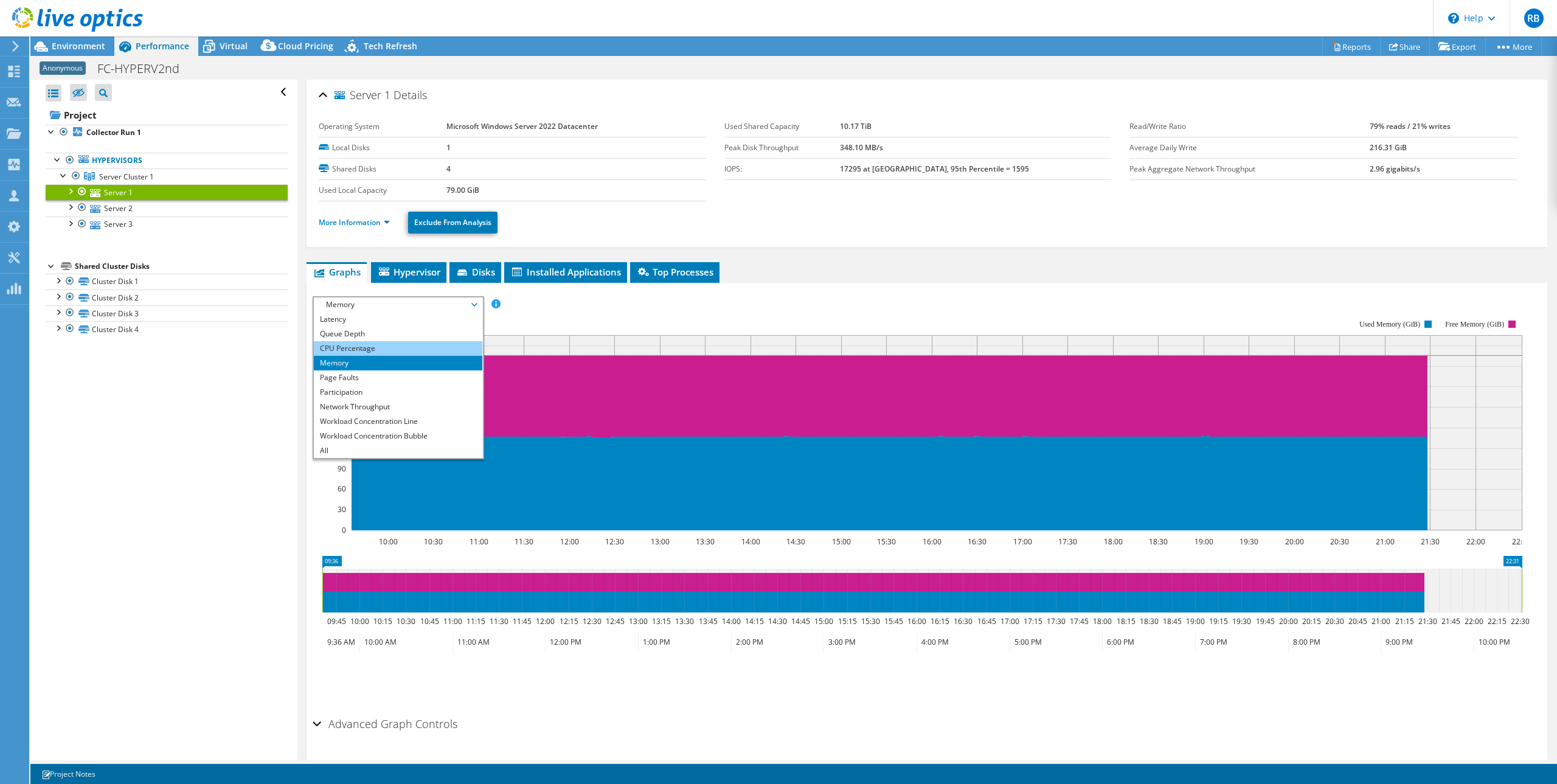
click at [351, 348] on li "CPU Percentage" at bounding box center [398, 348] width 169 height 15
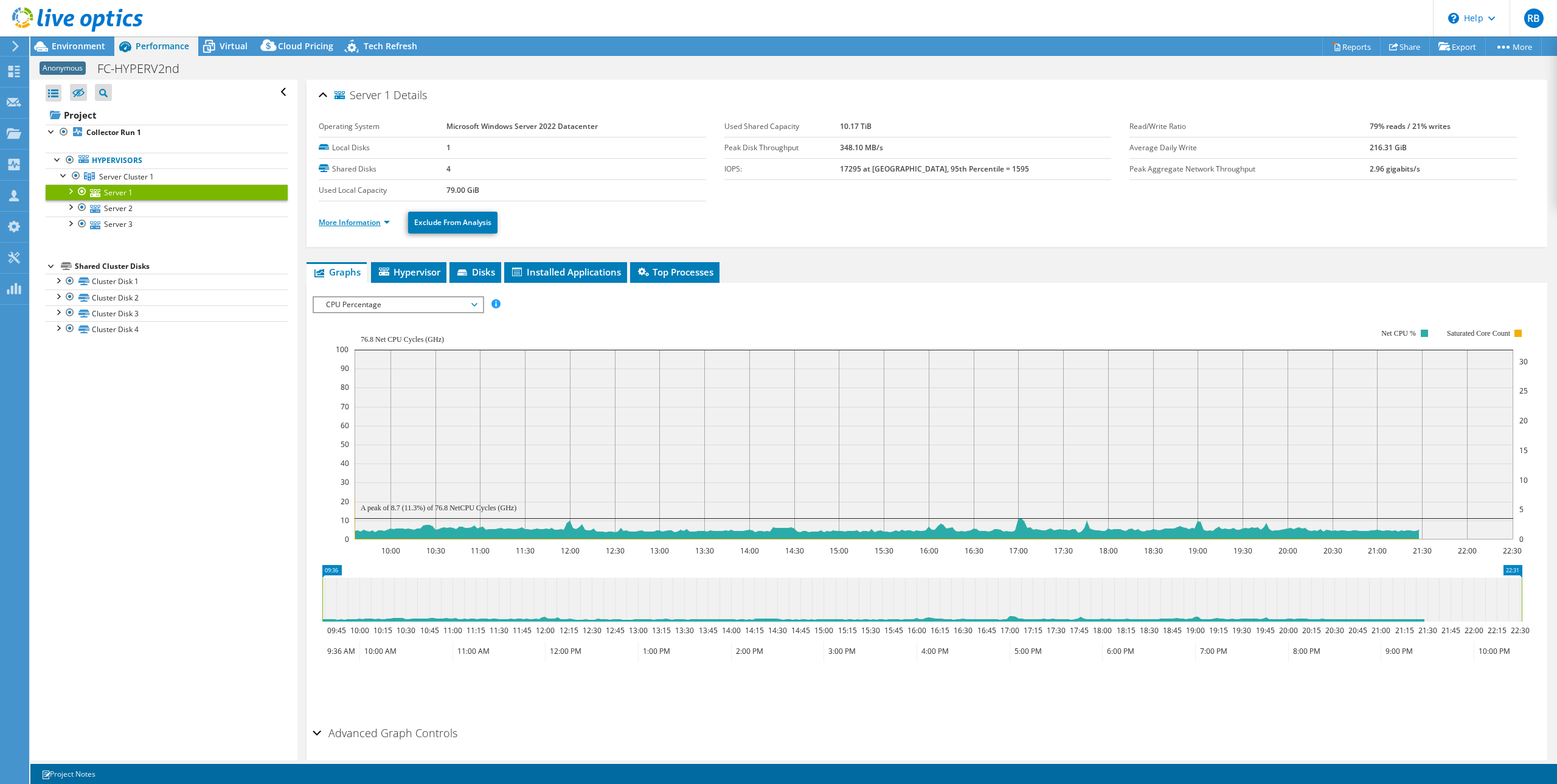
click at [344, 217] on link "More Information" at bounding box center [354, 221] width 72 height 11
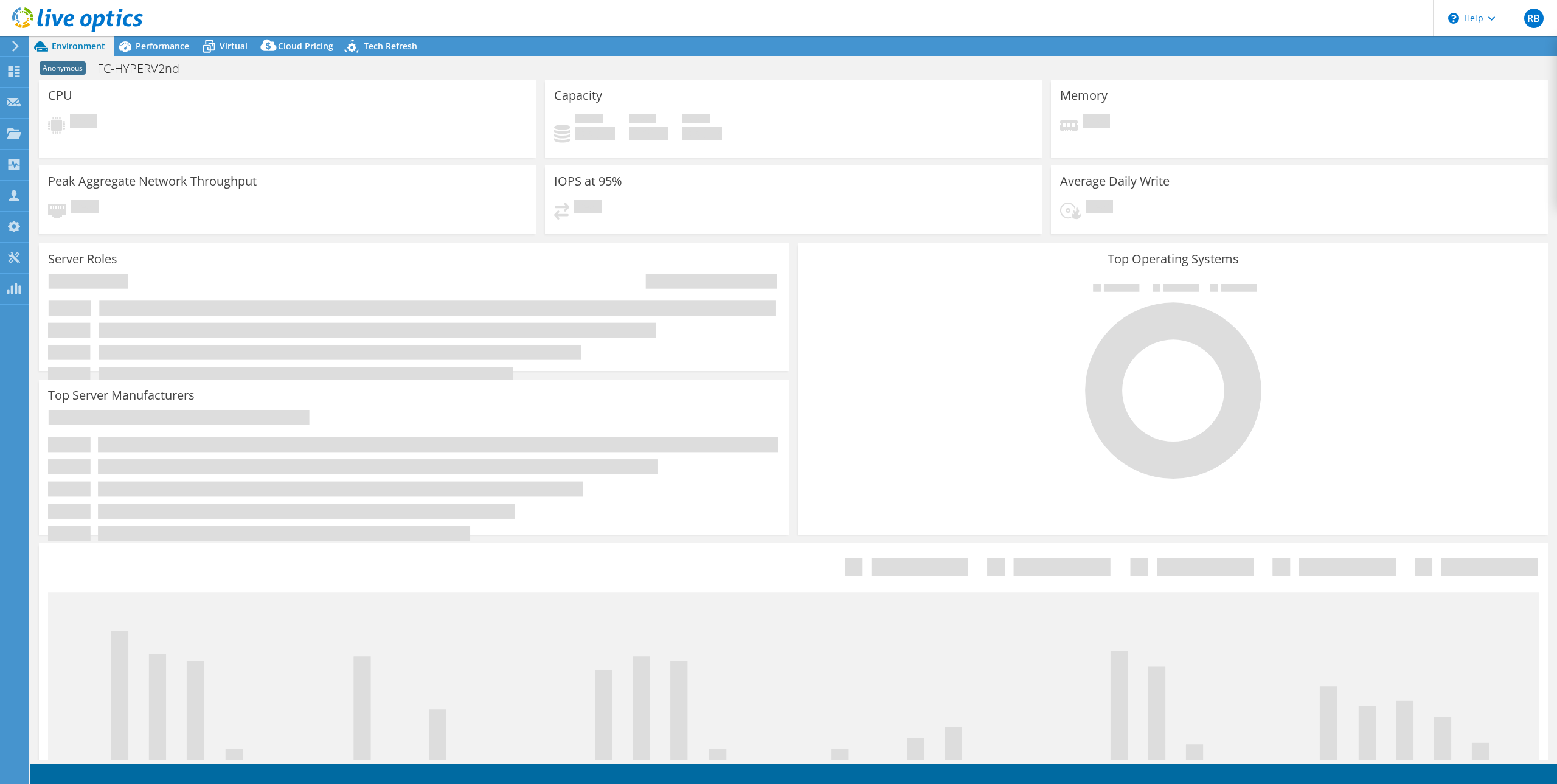
select select "USD"
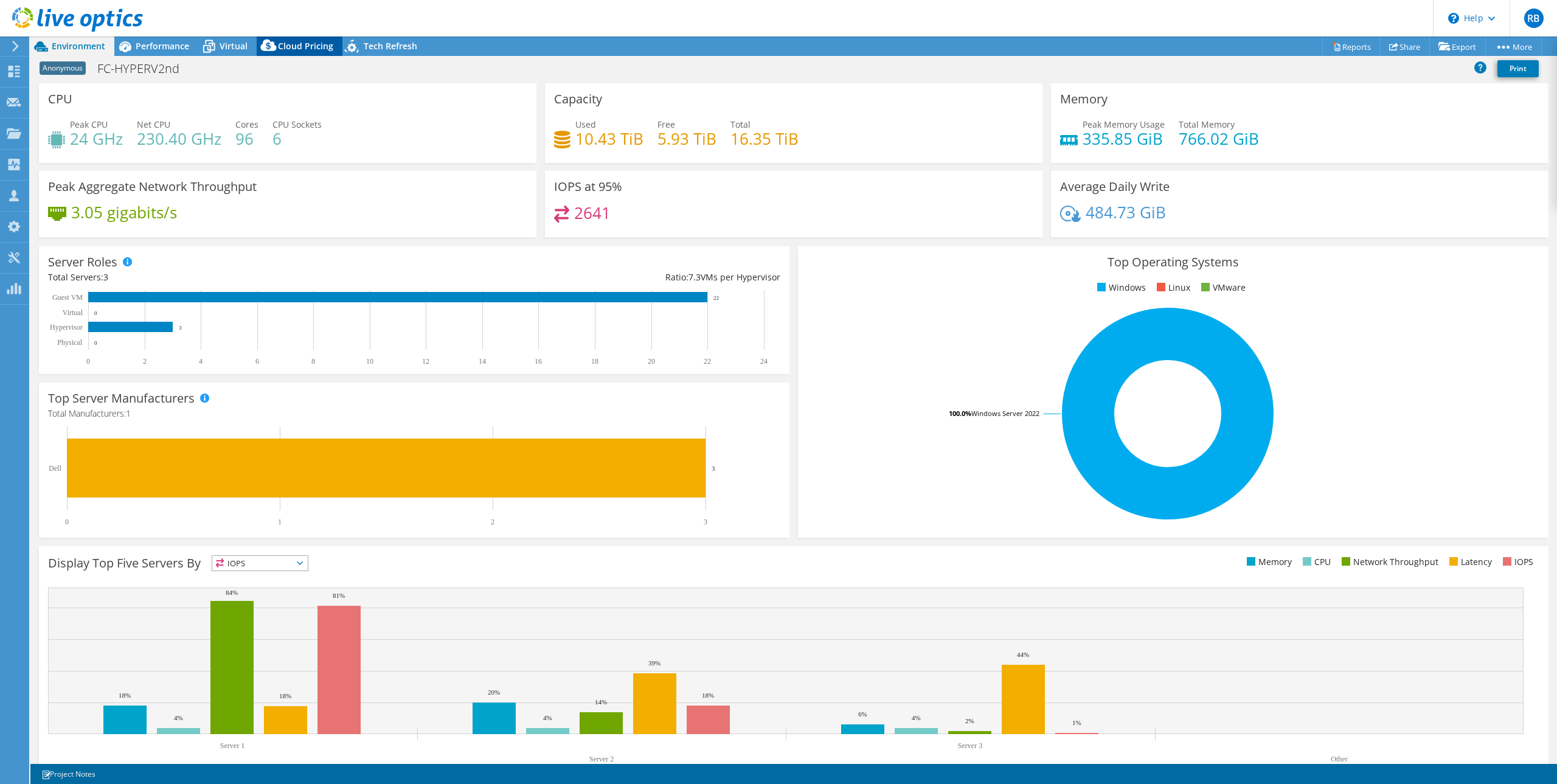
click at [274, 46] on icon at bounding box center [269, 45] width 16 height 12
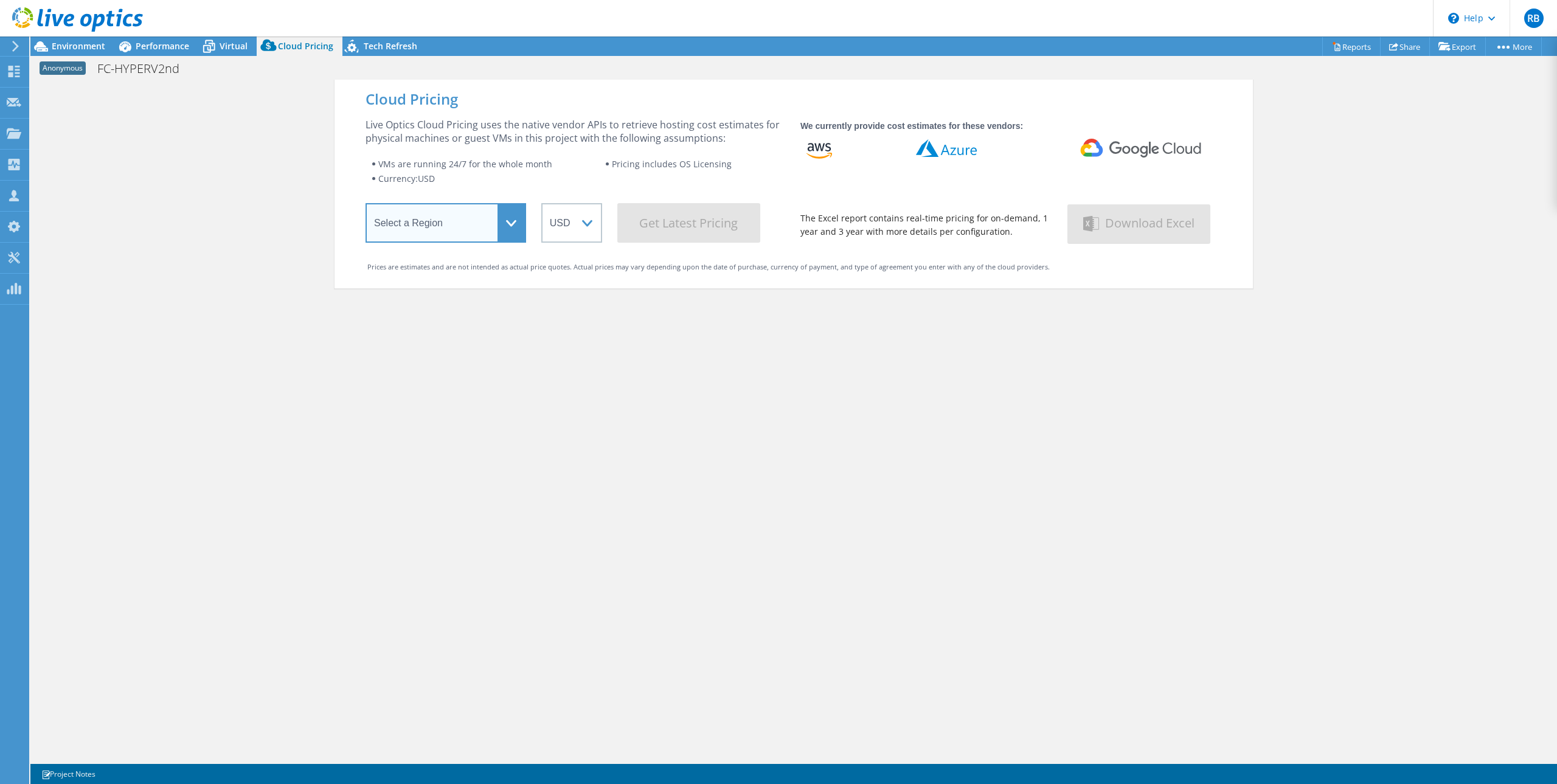
click at [457, 235] on select "Select a Region [GEOGRAPHIC_DATA] ([GEOGRAPHIC_DATA]) [GEOGRAPHIC_DATA] ([GEOGR…" at bounding box center [446, 222] width 161 height 39
select select "EULondon"
click at [366, 205] on select "Select a Region [GEOGRAPHIC_DATA] ([GEOGRAPHIC_DATA]) [GEOGRAPHIC_DATA] ([GEOGR…" at bounding box center [446, 222] width 161 height 39
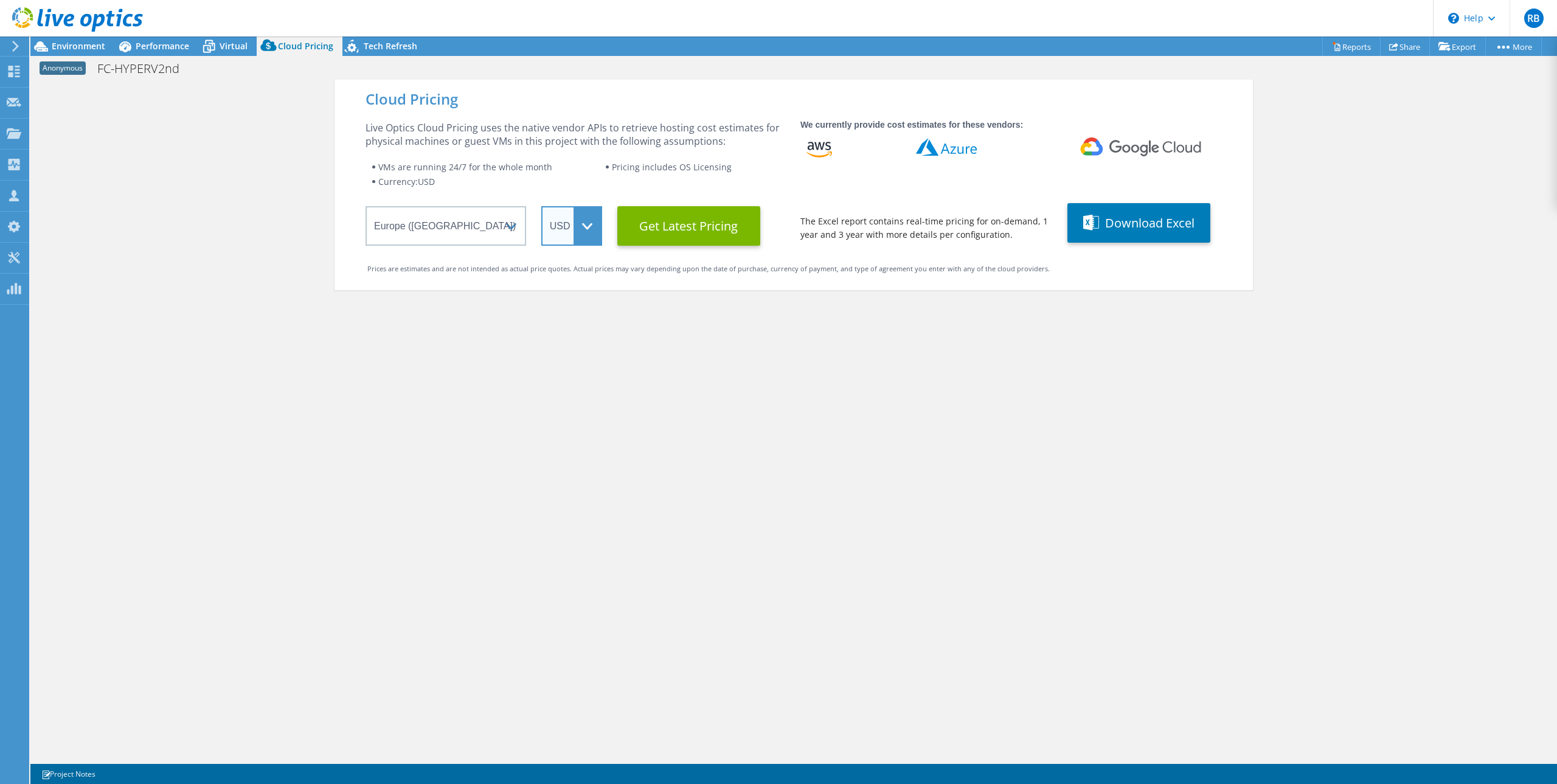
click at [573, 230] on select "ARS AUD BRL CAD CHF CLP CNY DKK EUR GBP HKD HUF INR JPY MXN MYR NOK NZD PEN SEK…" at bounding box center [572, 225] width 61 height 39
click at [541, 206] on select "ARS AUD BRL CAD CHF CLP CNY DKK EUR GBP HKD HUF INR JPY MXN MYR NOK NZD PEN SEK…" at bounding box center [572, 225] width 61 height 39
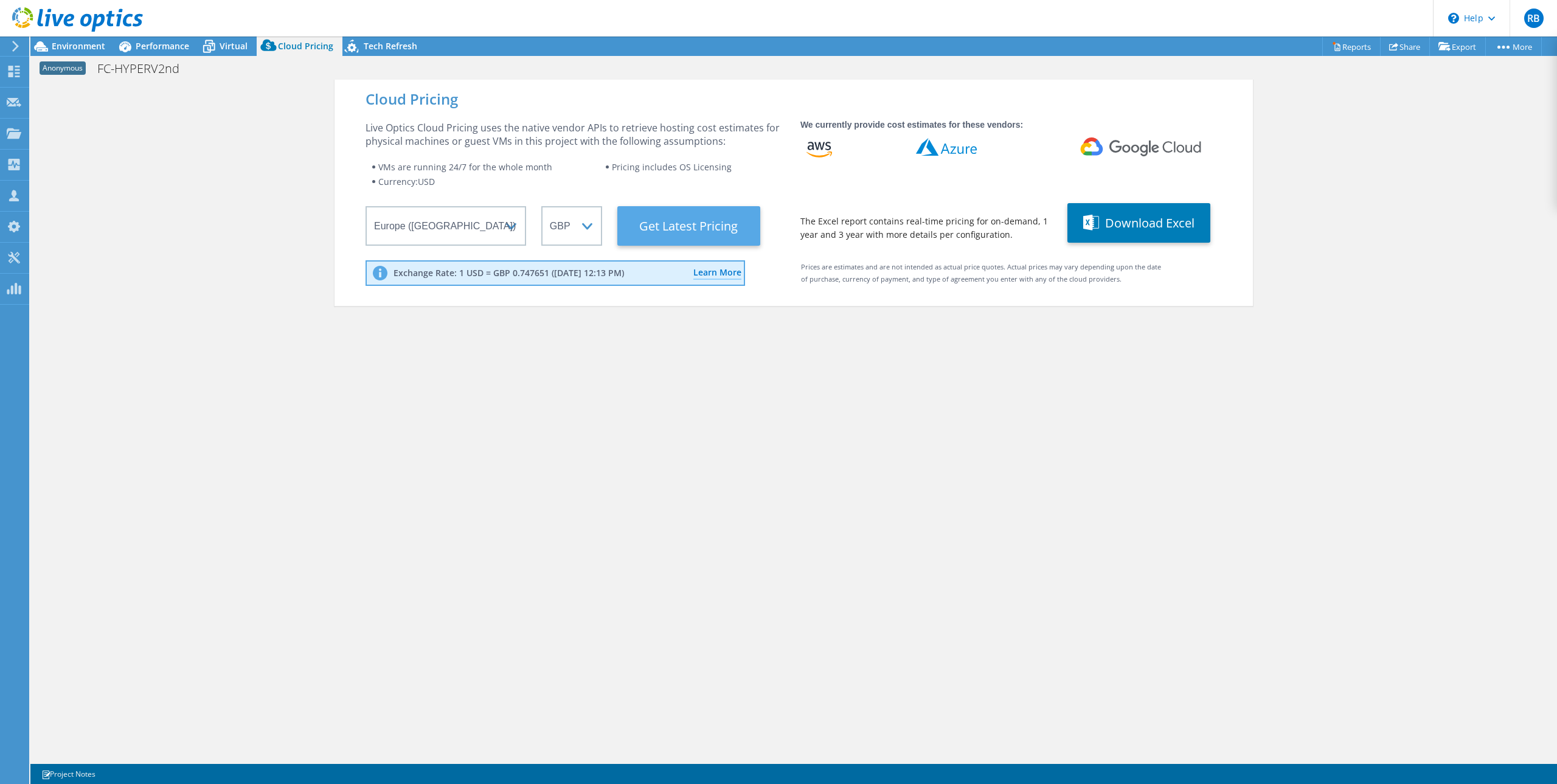
click at [698, 223] on Latest "Get Latest Pricing" at bounding box center [689, 225] width 143 height 39
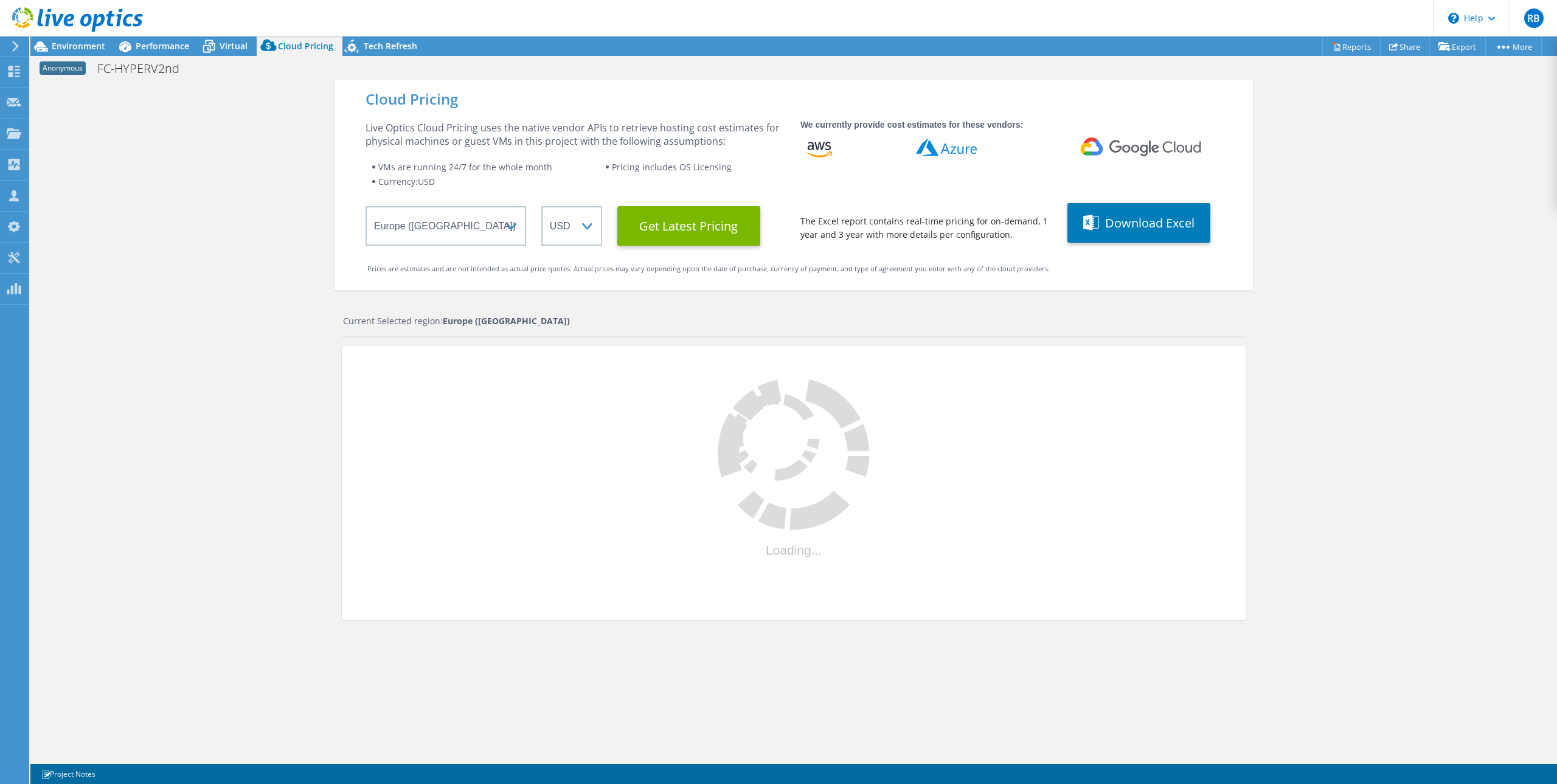
select select "GBP"
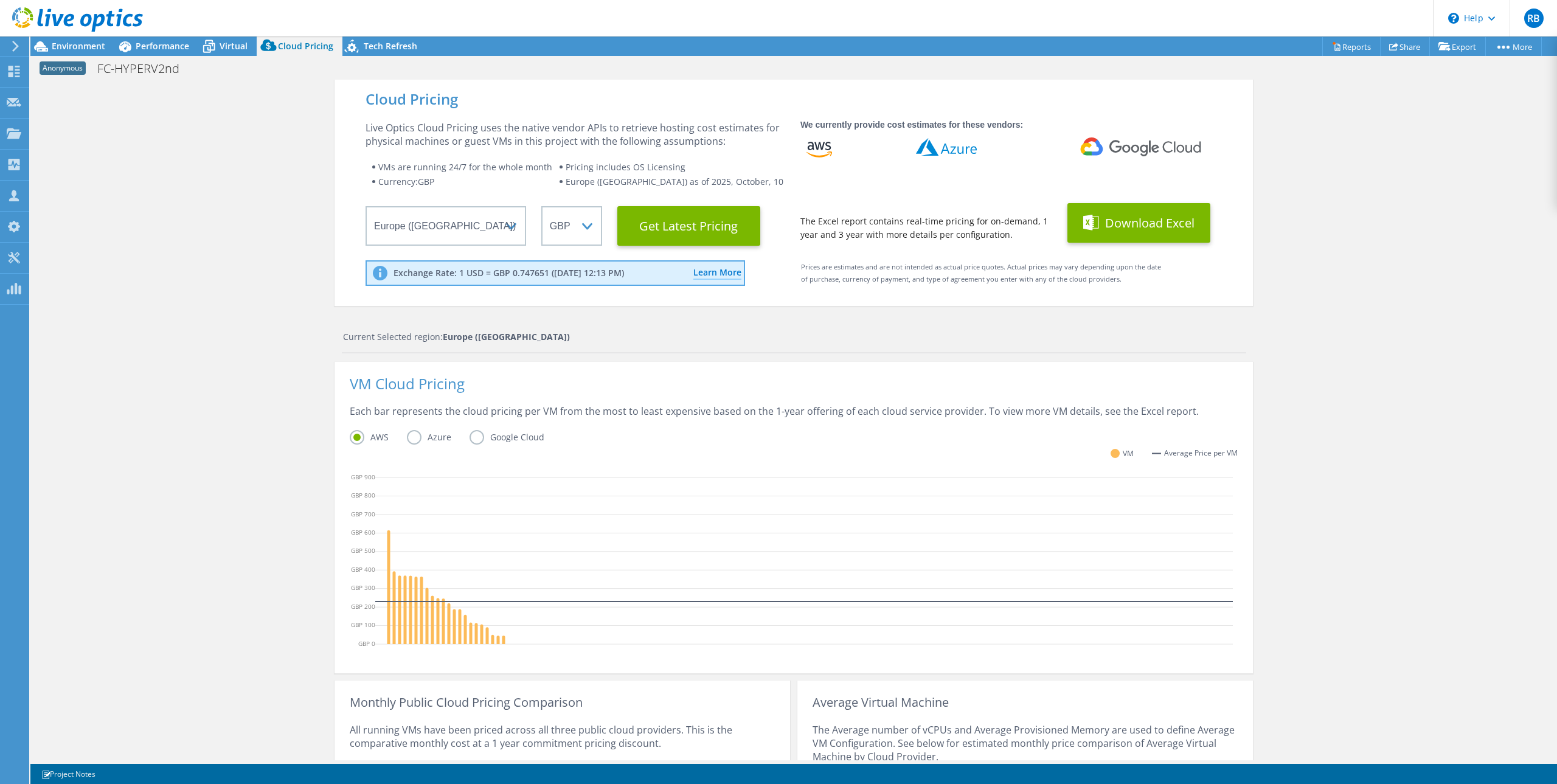
click at [1102, 226] on button "Download Excel" at bounding box center [1139, 222] width 143 height 39
click at [1360, 188] on div "Cloud Pricing Live Optics Cloud Pricing uses the native vendor APIs to retrieve…" at bounding box center [793, 493] width 1527 height 828
